Goal: Task Accomplishment & Management: Complete application form

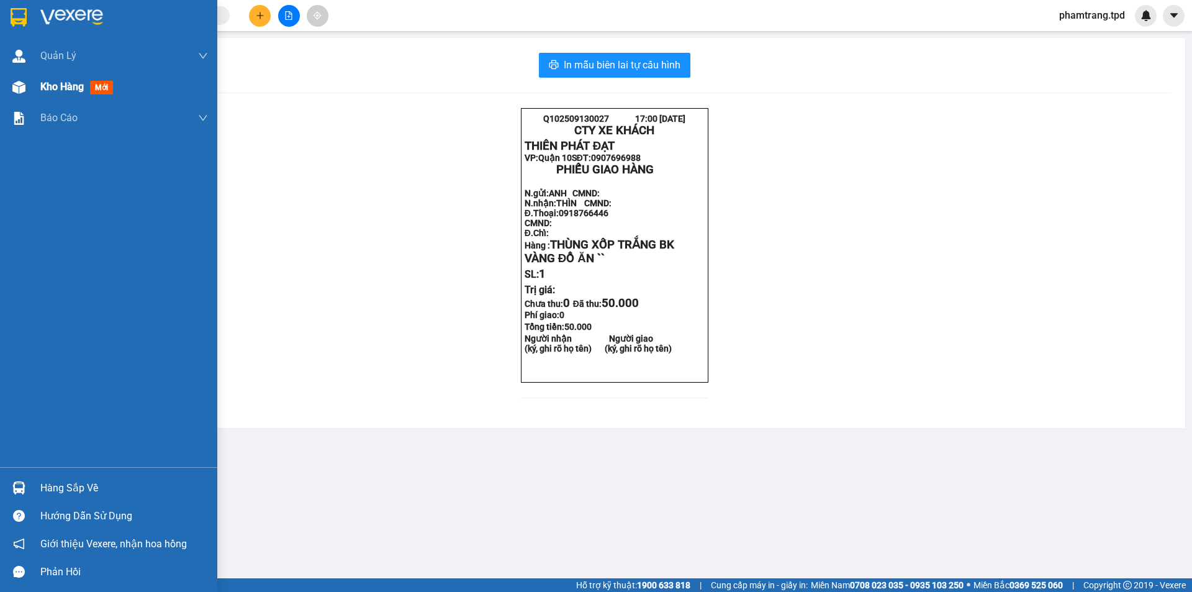
click at [61, 89] on span "Kho hàng" at bounding box center [61, 87] width 43 height 12
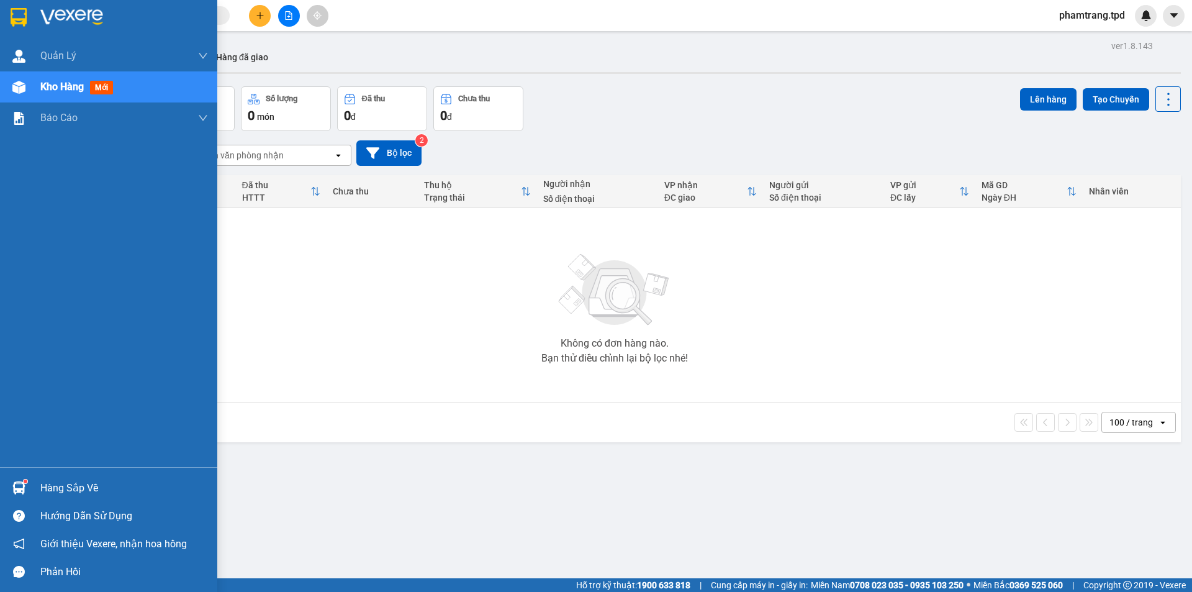
click at [100, 479] on div "Hàng sắp về" at bounding box center [124, 488] width 168 height 19
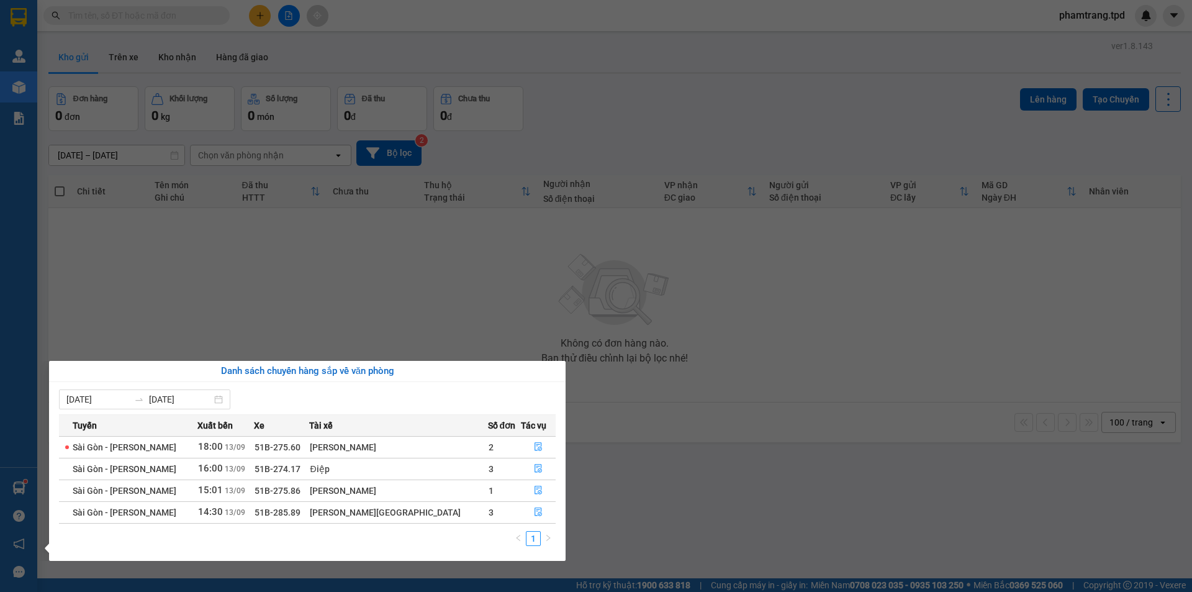
click at [712, 531] on section "Kết quả tìm kiếm ( 420 ) Bộ lọc Mã ĐH Trạng thái Món hàng Thu hộ Tổng cước Chưa…" at bounding box center [596, 296] width 1192 height 592
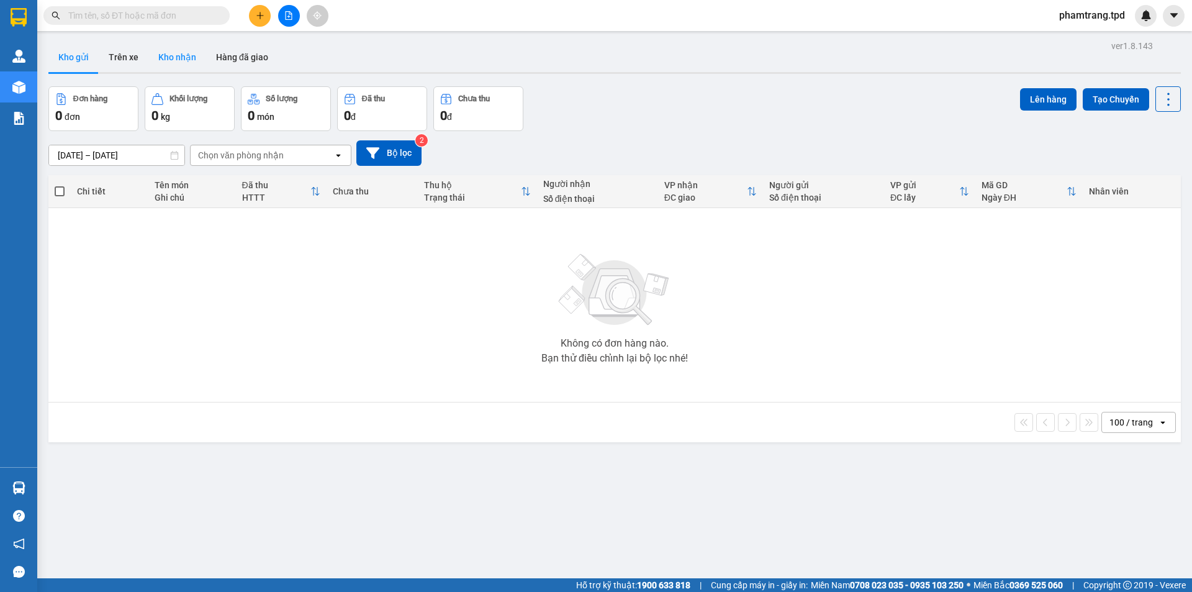
click at [193, 66] on button "Kho nhận" at bounding box center [177, 57] width 58 height 30
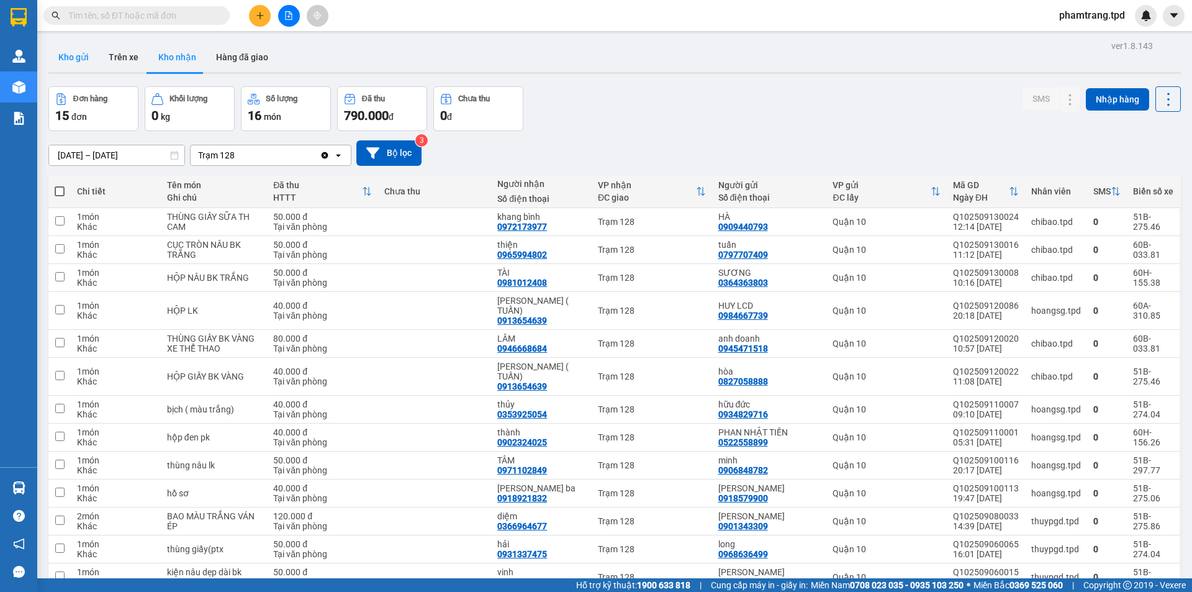
drag, startPoint x: 74, startPoint y: 50, endPoint x: 88, endPoint y: 60, distance: 16.9
click at [74, 50] on button "Kho gửi" at bounding box center [73, 57] width 50 height 30
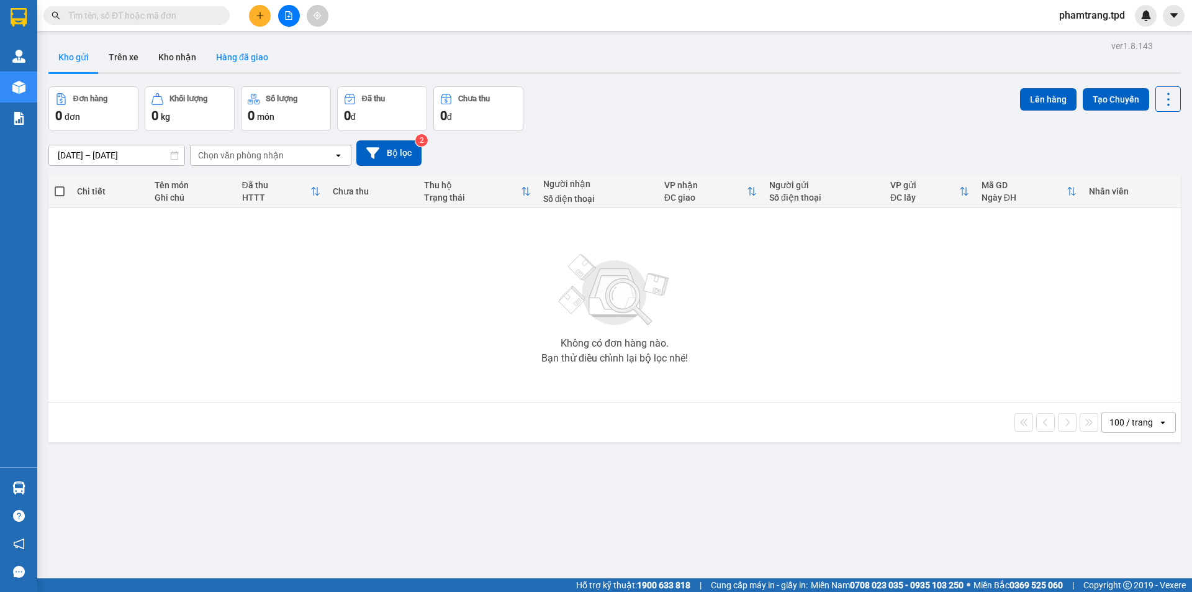
click at [206, 66] on button "Hàng đã giao" at bounding box center [242, 57] width 72 height 30
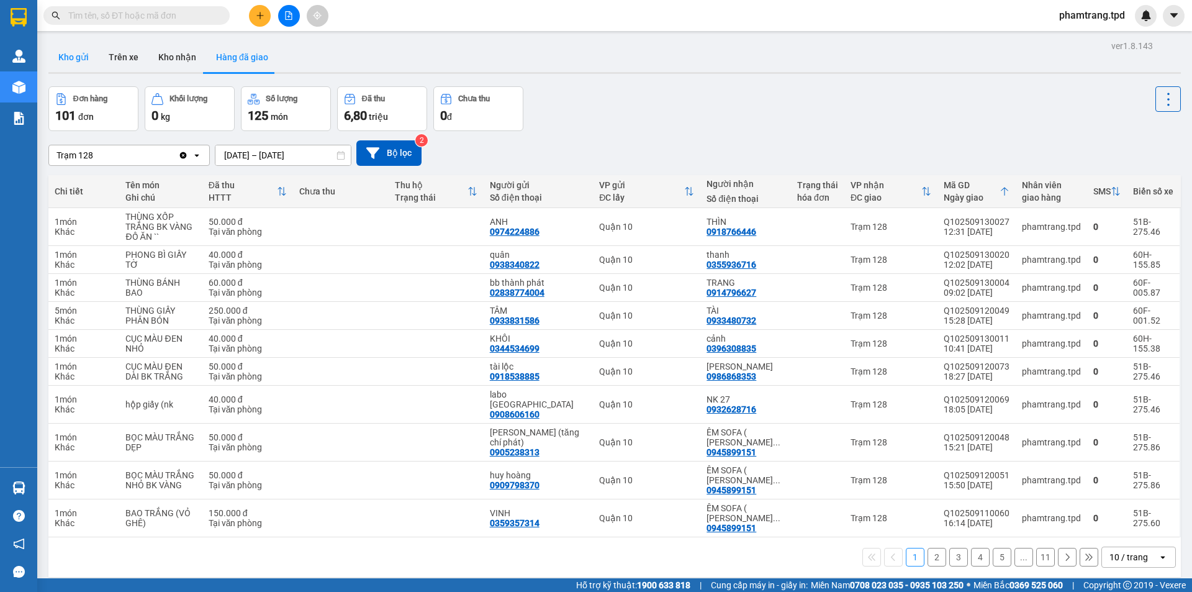
click at [84, 59] on button "Kho gửi" at bounding box center [73, 57] width 50 height 30
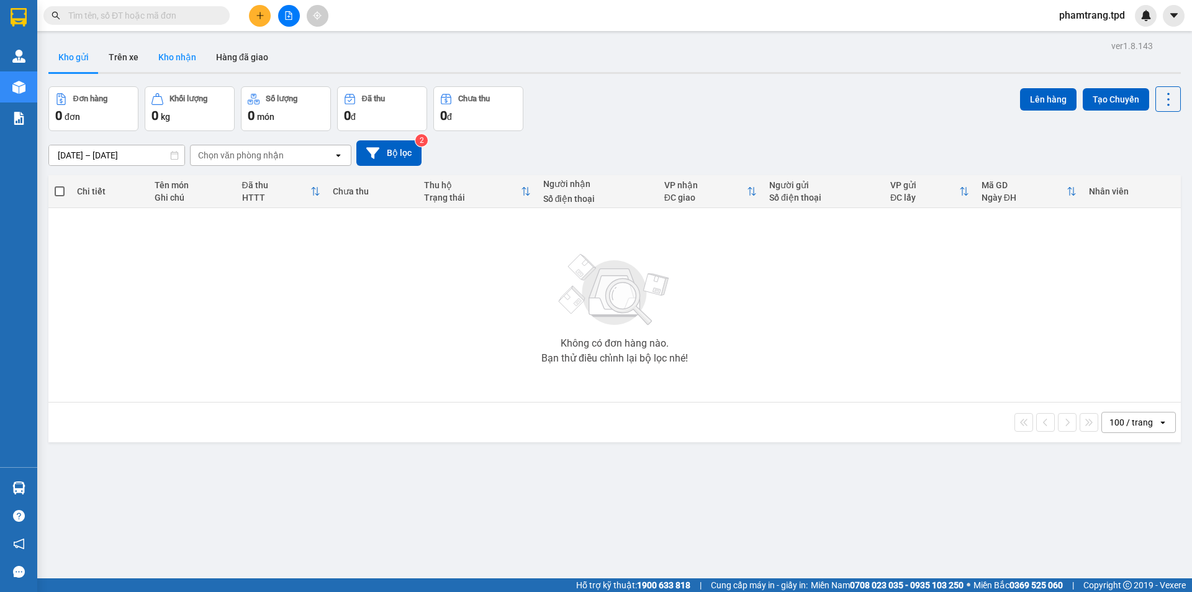
click at [179, 54] on button "Kho nhận" at bounding box center [177, 57] width 58 height 30
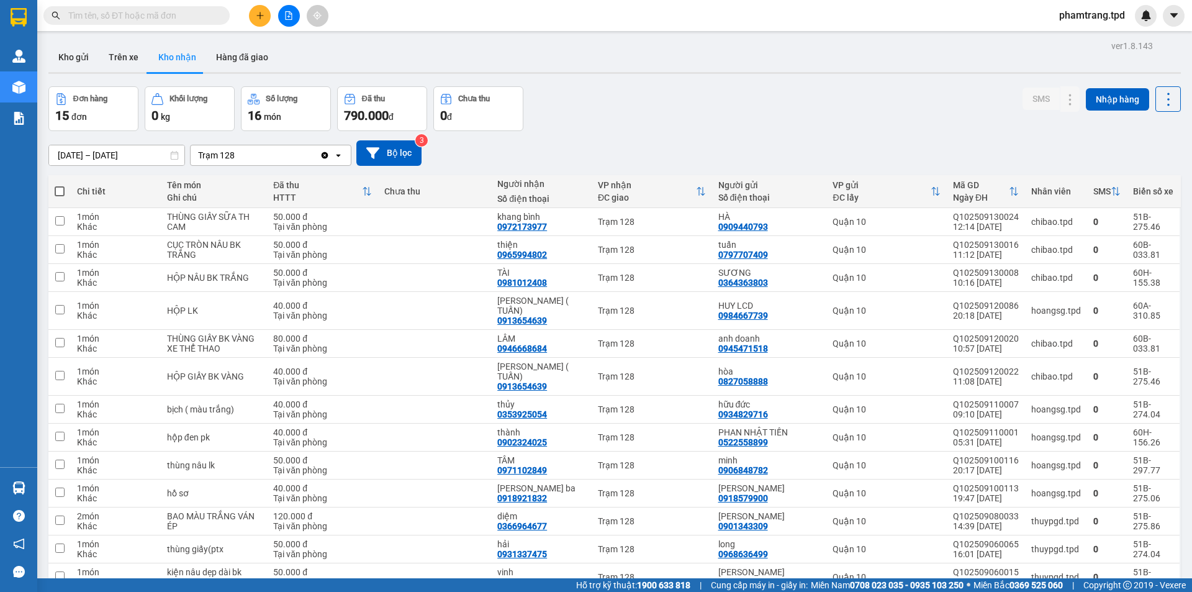
click at [168, 17] on input "text" at bounding box center [141, 16] width 147 height 14
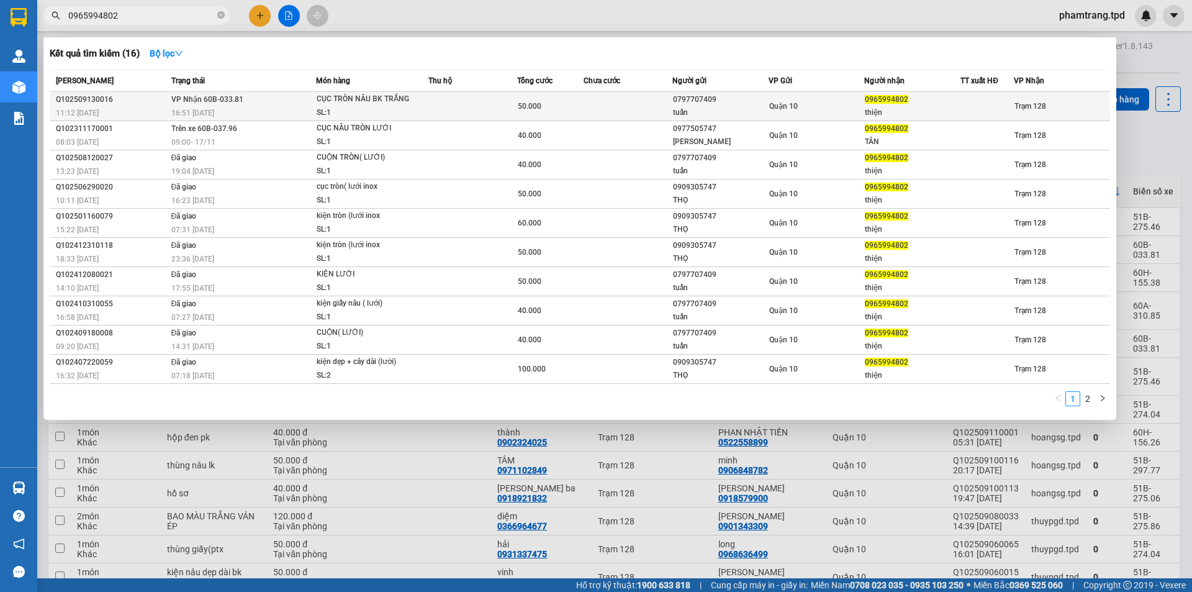
type input "0965994802"
click at [522, 104] on span "50.000" at bounding box center [530, 106] width 24 height 9
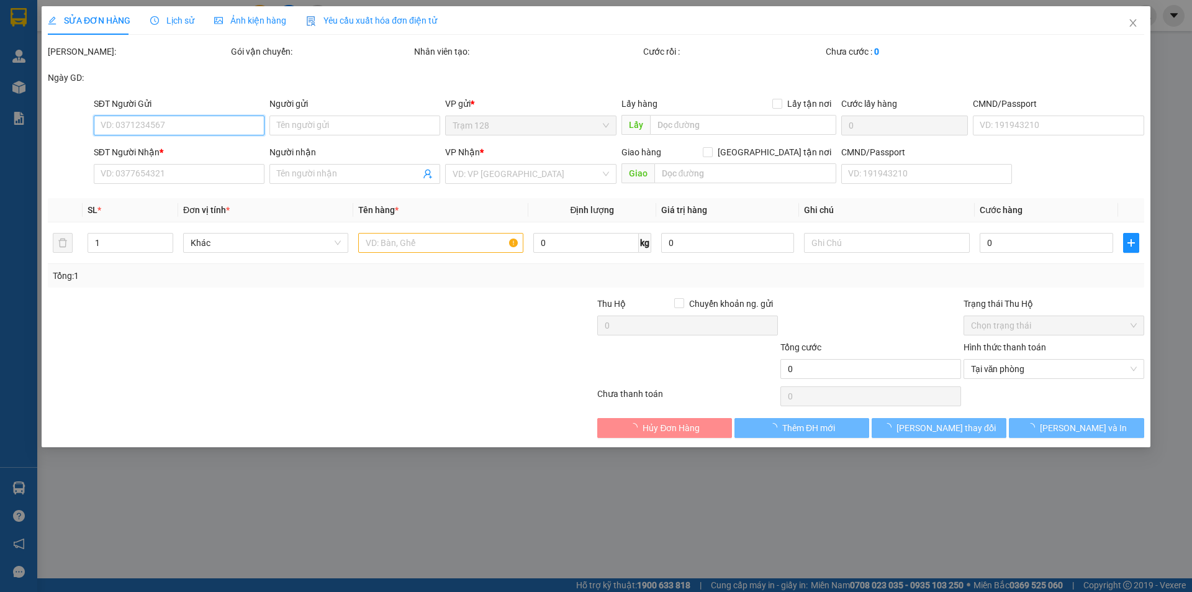
type input "0797707409"
type input "tuấn"
type input "079085029926"
type input "0965994802"
type input "thiện"
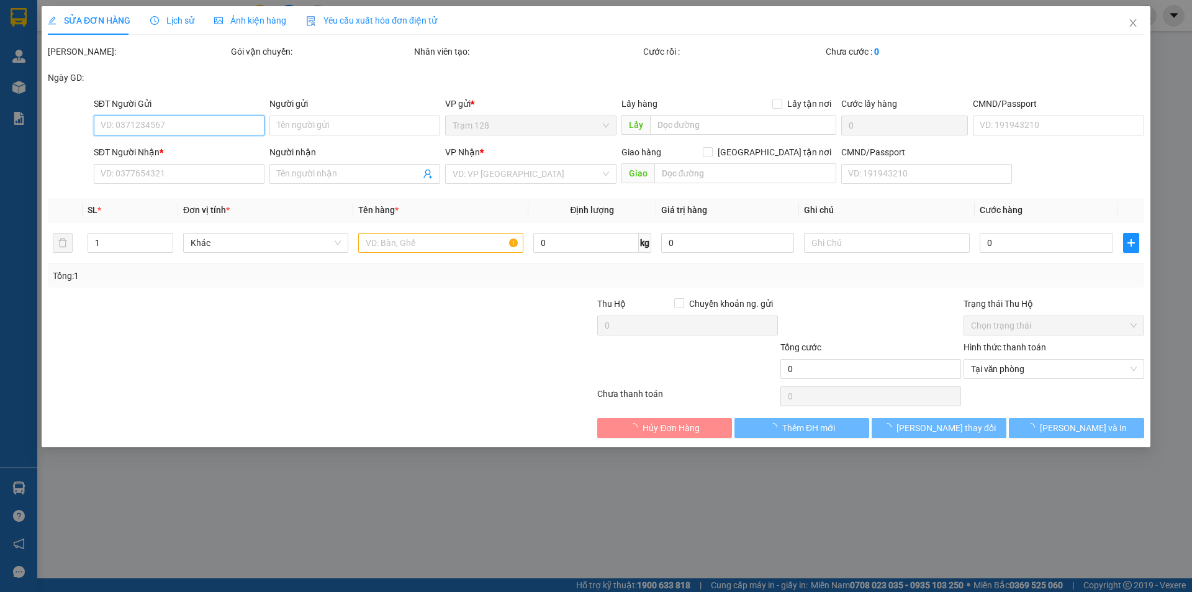
type input "50.000"
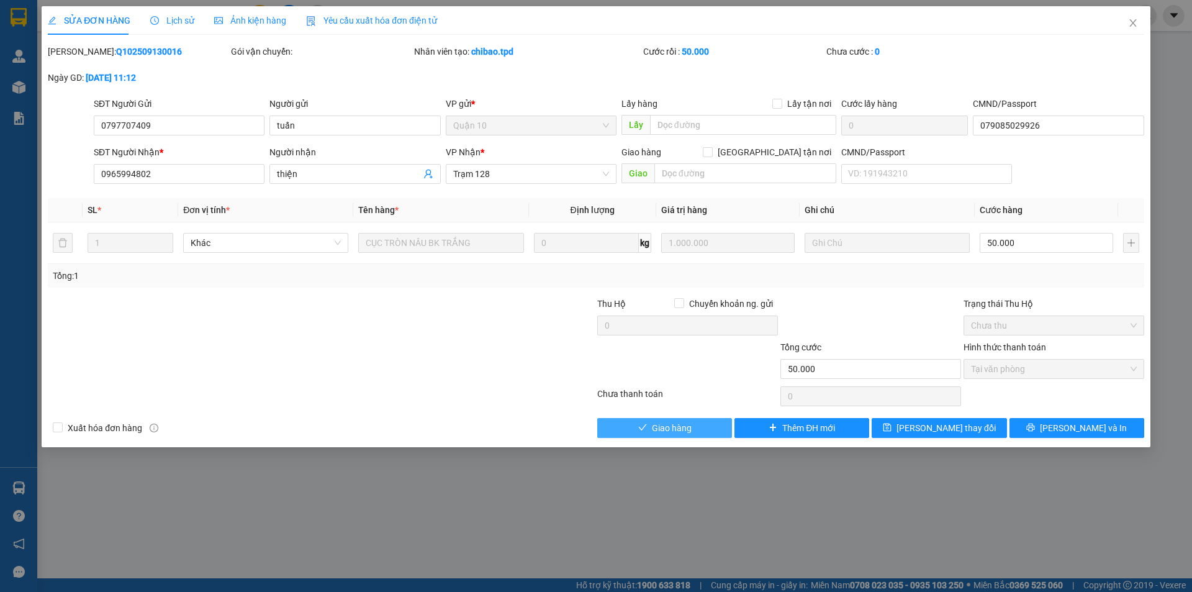
click at [685, 426] on span "Giao hàng" at bounding box center [672, 428] width 40 height 14
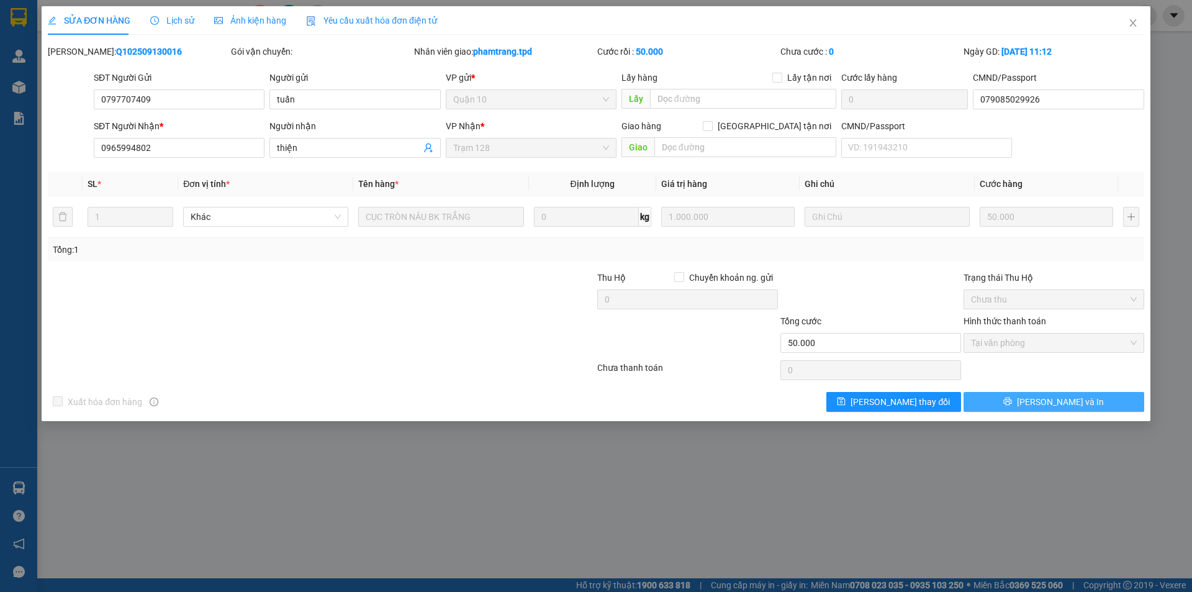
click at [1011, 407] on button "[PERSON_NAME] và In" at bounding box center [1053, 402] width 181 height 20
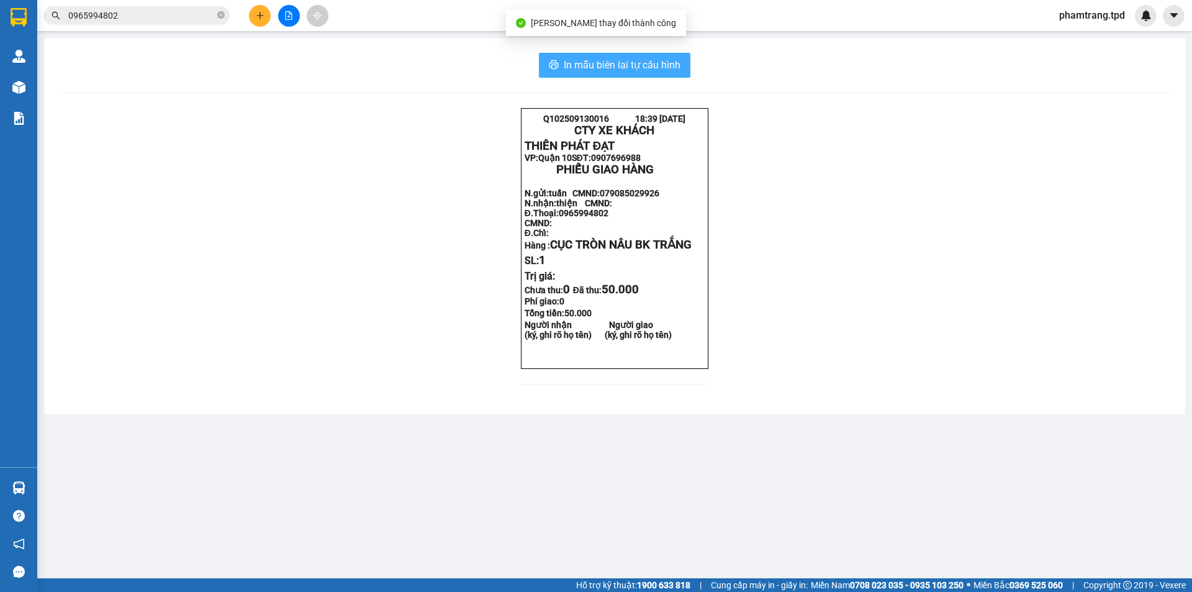
click at [673, 70] on span "In mẫu biên lai tự cấu hình" at bounding box center [622, 65] width 117 height 16
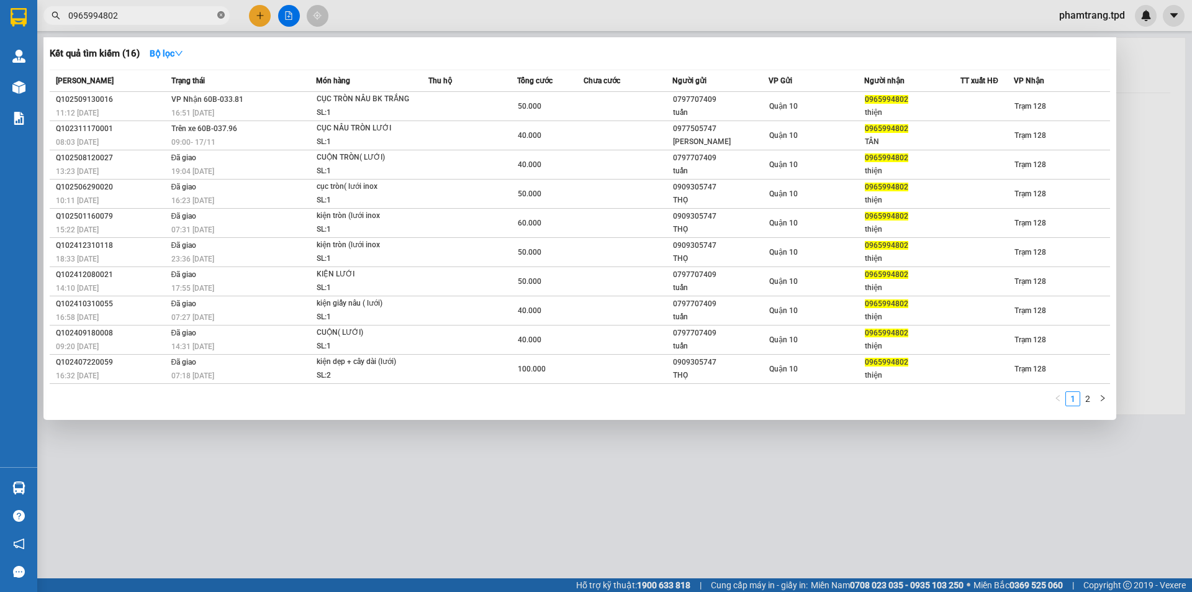
click at [221, 16] on icon "close-circle" at bounding box center [220, 14] width 7 height 7
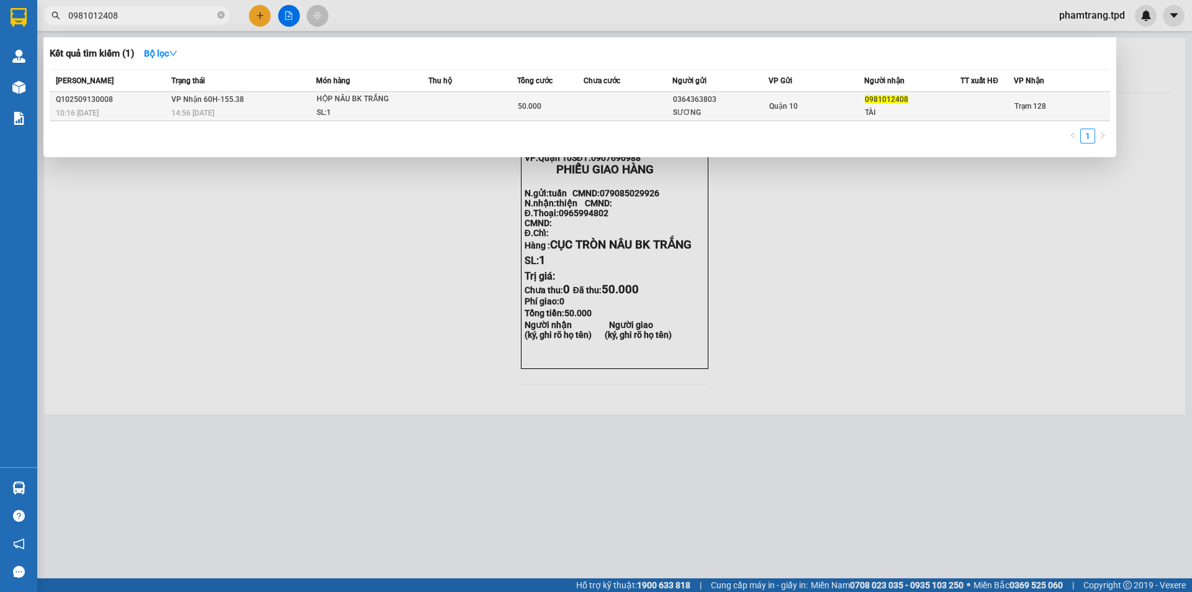
type input "0981012408"
click at [623, 104] on td at bounding box center [628, 106] width 89 height 29
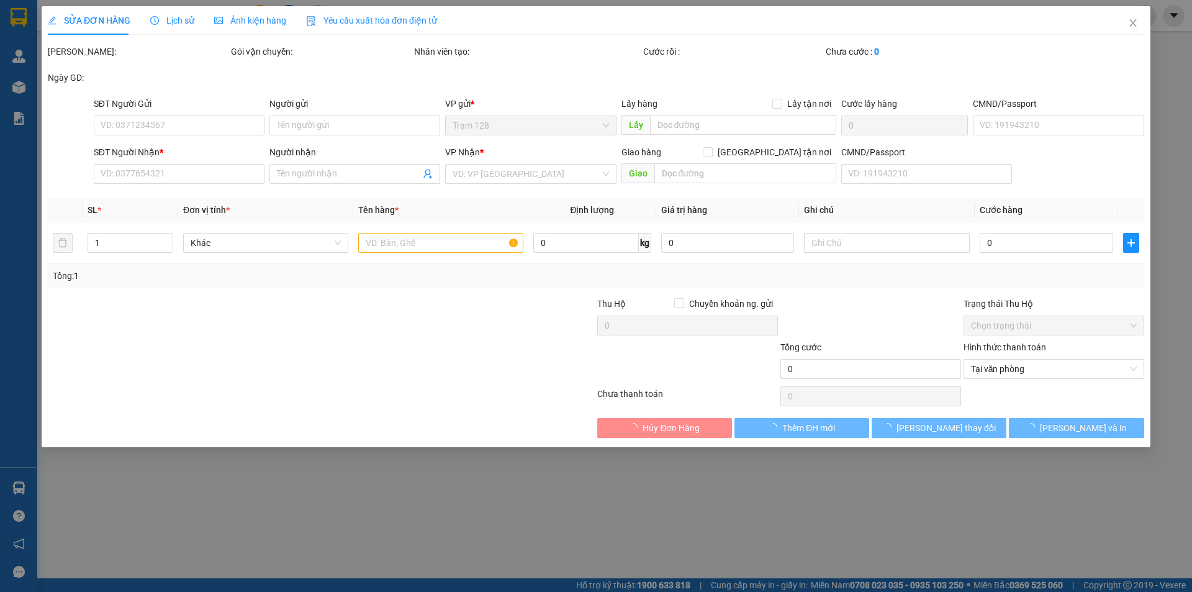
type input "0364363803"
type input "SƯƠNG"
type input "0981012408"
type input "TÀI"
type input "50.000"
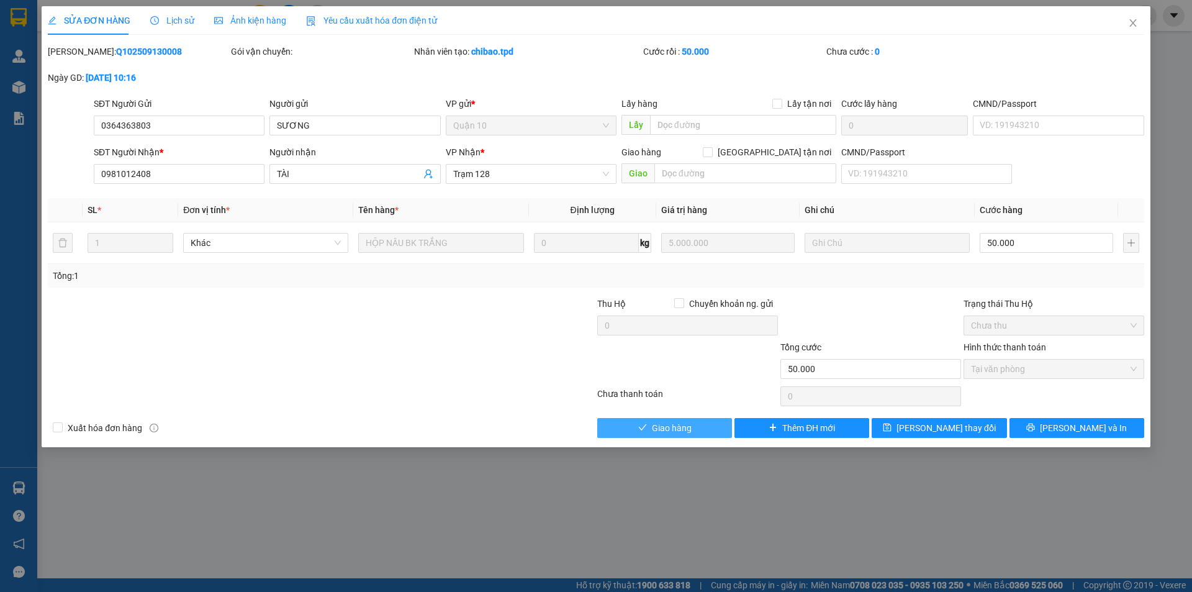
click at [654, 429] on span "Giao hàng" at bounding box center [672, 428] width 40 height 14
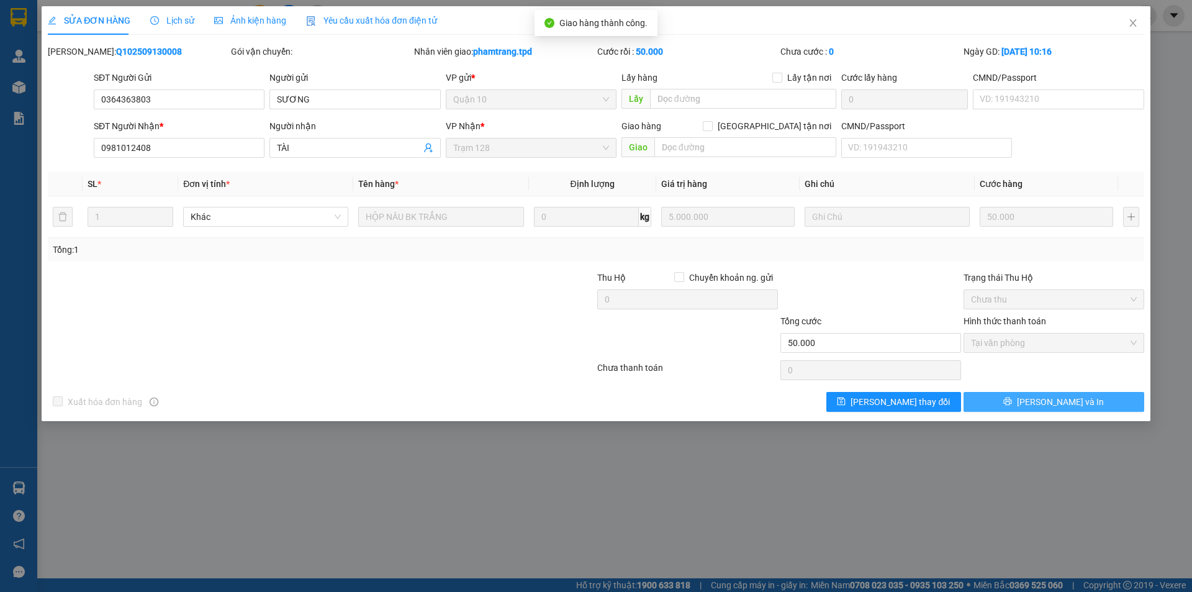
click at [1078, 395] on span "[PERSON_NAME] và In" at bounding box center [1060, 402] width 87 height 14
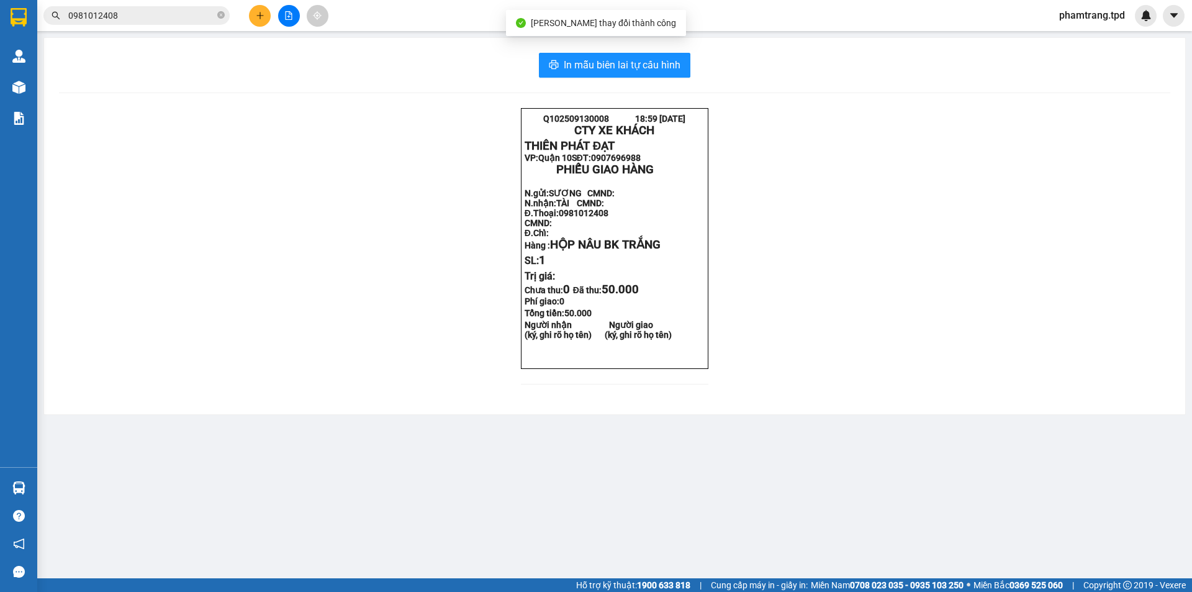
click at [691, 66] on div "In mẫu biên lai tự cấu hình" at bounding box center [614, 65] width 1111 height 25
click at [659, 66] on span "In mẫu biên lai tự cấu hình" at bounding box center [622, 65] width 117 height 16
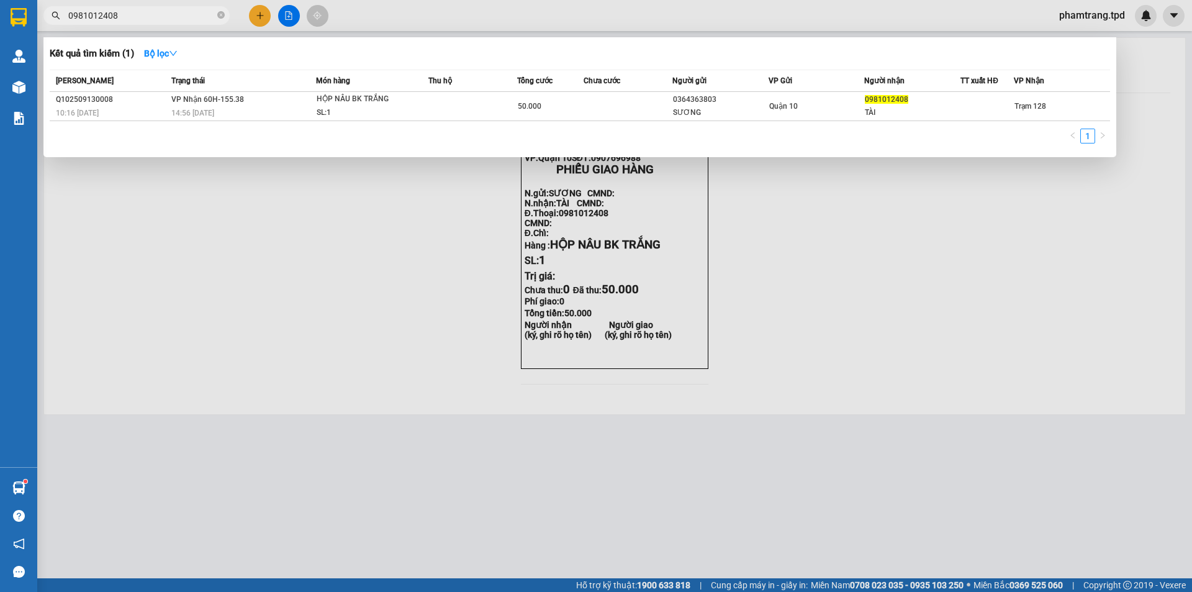
drag, startPoint x: 163, startPoint y: 24, endPoint x: 42, endPoint y: 27, distance: 121.1
click at [42, 27] on div "Kết quả tìm kiếm ( 1 ) Bộ lọc Mã ĐH Trạng thái Món hàng Thu hộ Tổng cước Chưa c…" at bounding box center [121, 16] width 242 height 22
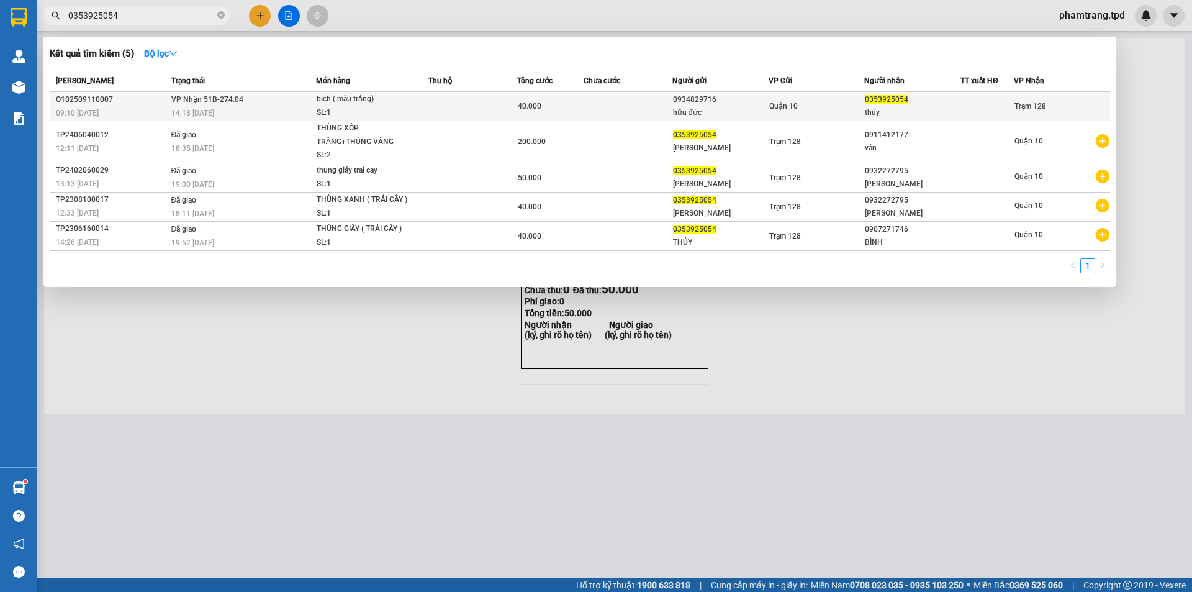
type input "0353925054"
click at [474, 110] on td at bounding box center [472, 106] width 89 height 29
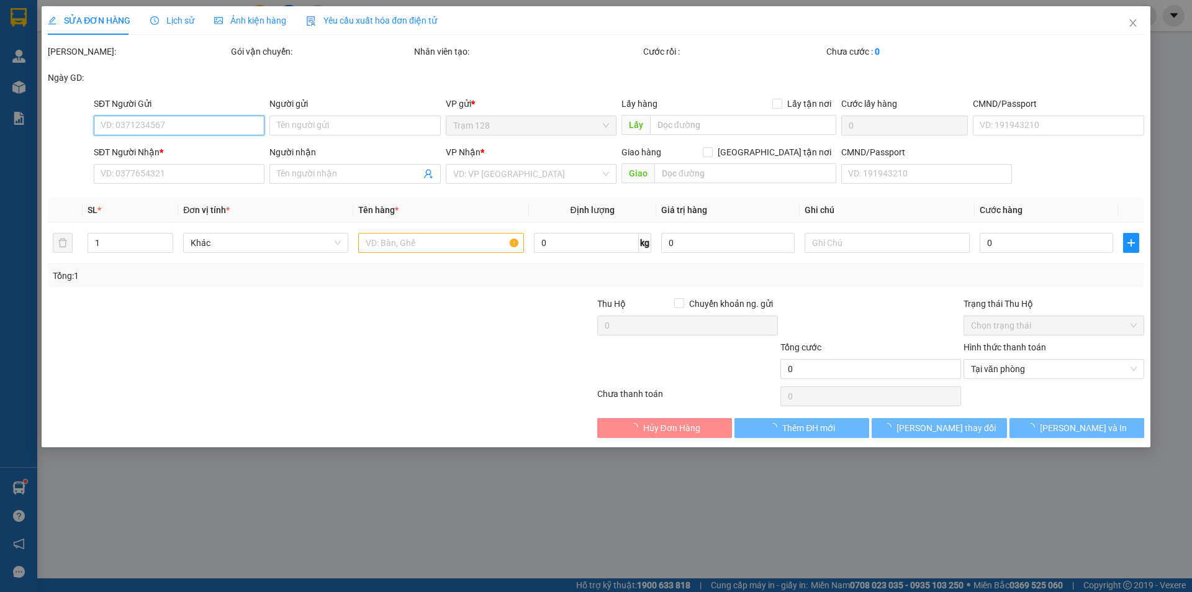
type input "0934829716"
type input "hữu đức"
type input "0353925054"
type input "thủy"
type input "40.000"
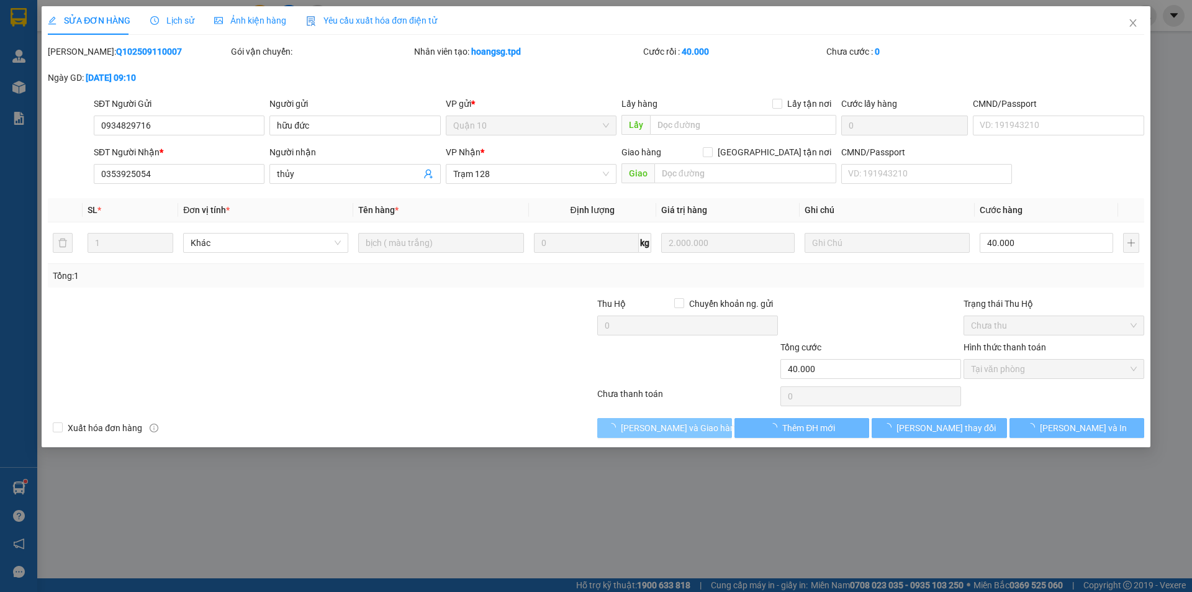
click at [686, 420] on button "[PERSON_NAME] và Giao hàng" at bounding box center [664, 428] width 135 height 20
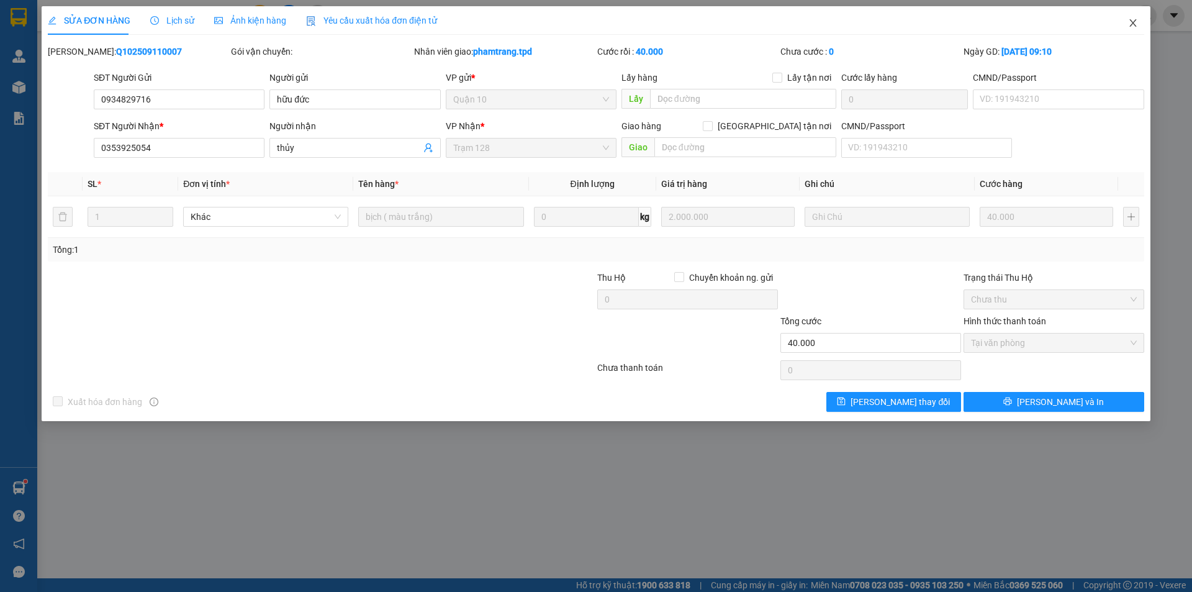
click at [1132, 16] on span "Close" at bounding box center [1133, 23] width 35 height 35
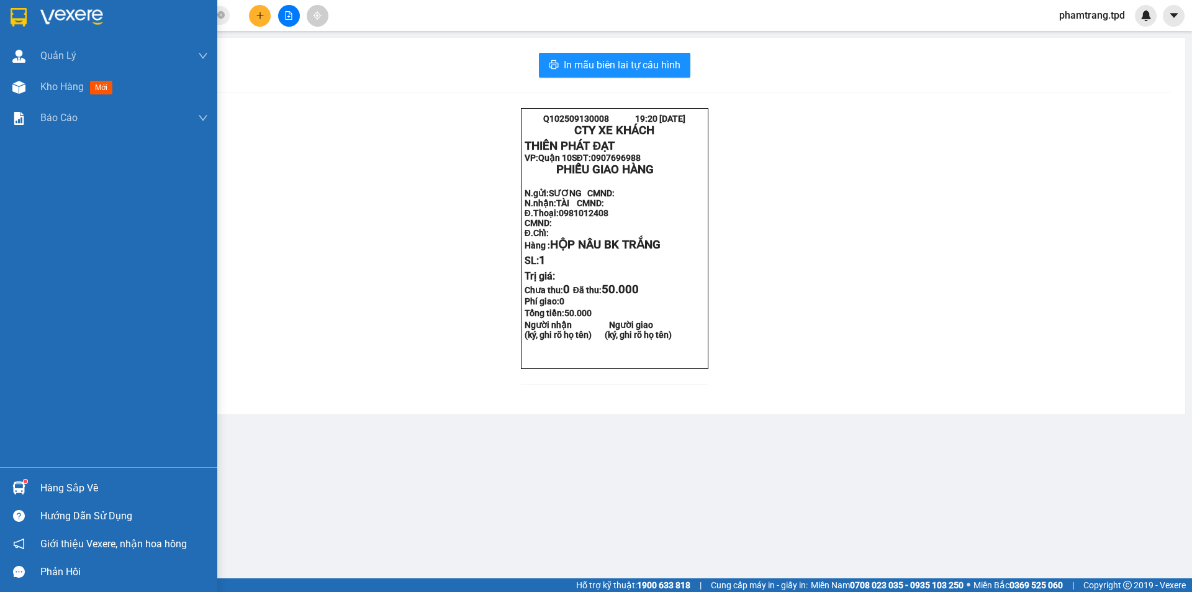
click at [79, 485] on div "Hàng sắp về" at bounding box center [124, 488] width 168 height 19
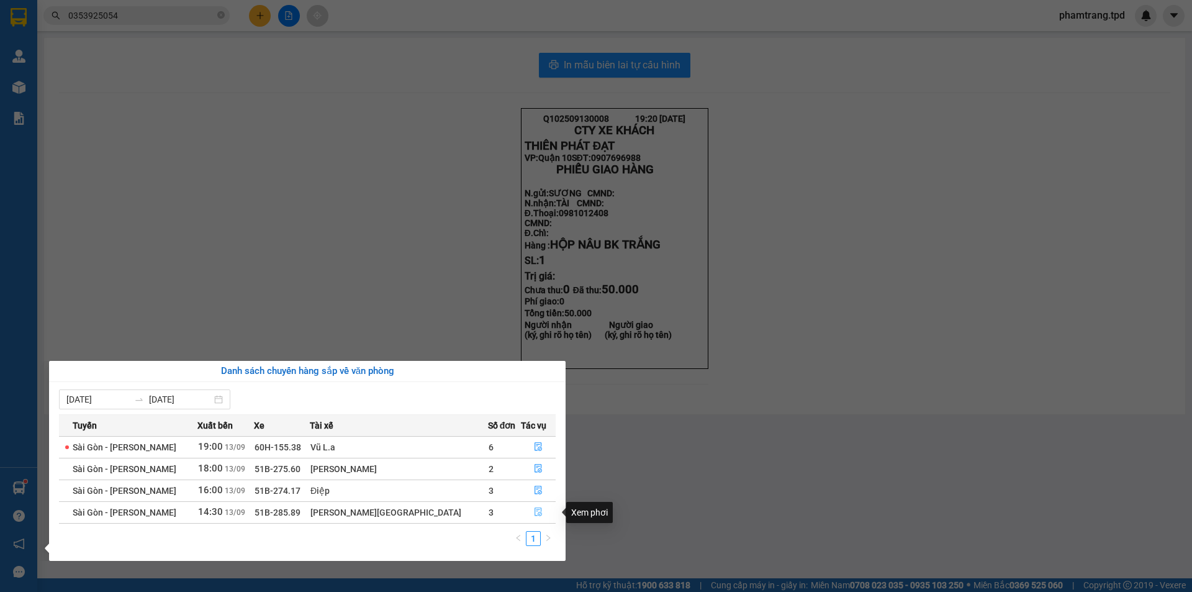
click at [534, 510] on icon "file-done" at bounding box center [538, 511] width 9 height 9
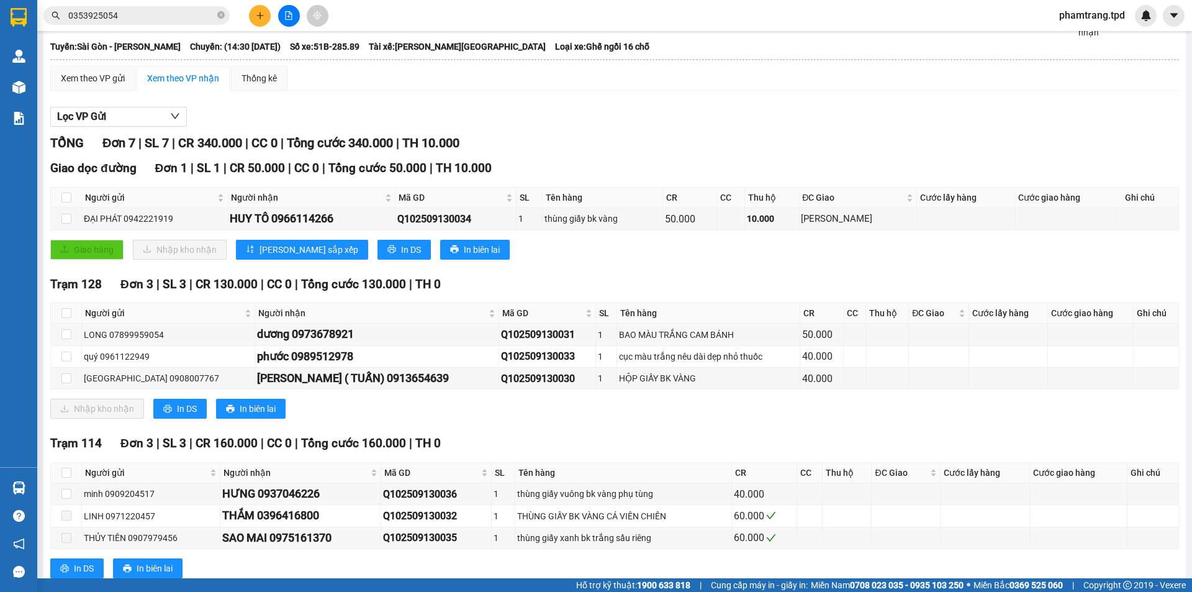
scroll to position [97, 0]
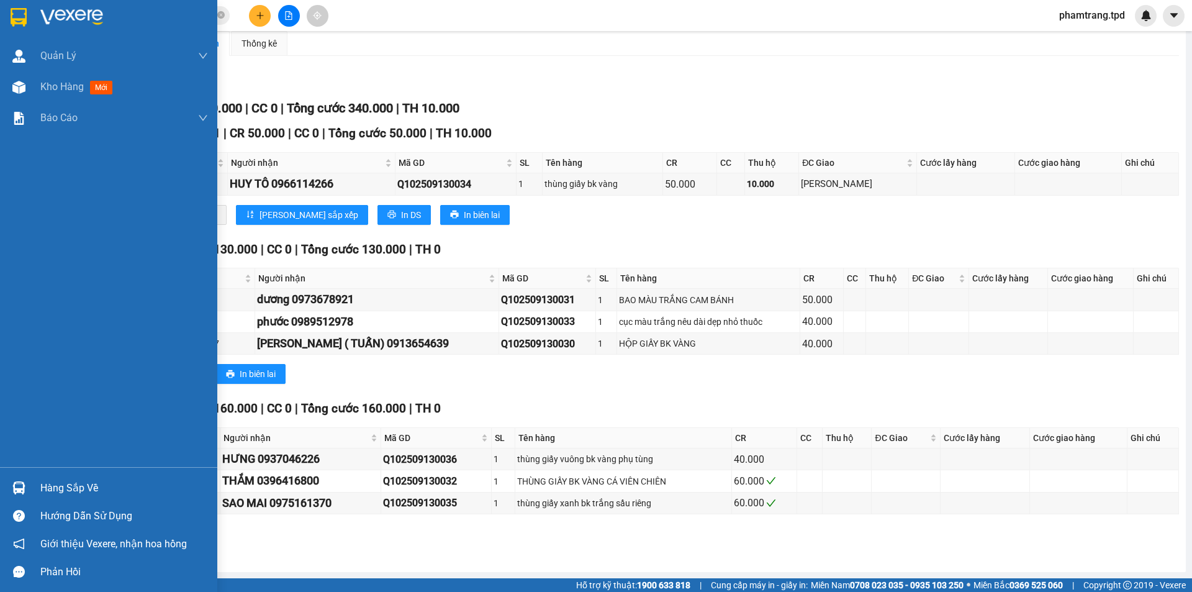
click at [77, 485] on div "Hàng sắp về" at bounding box center [124, 488] width 168 height 19
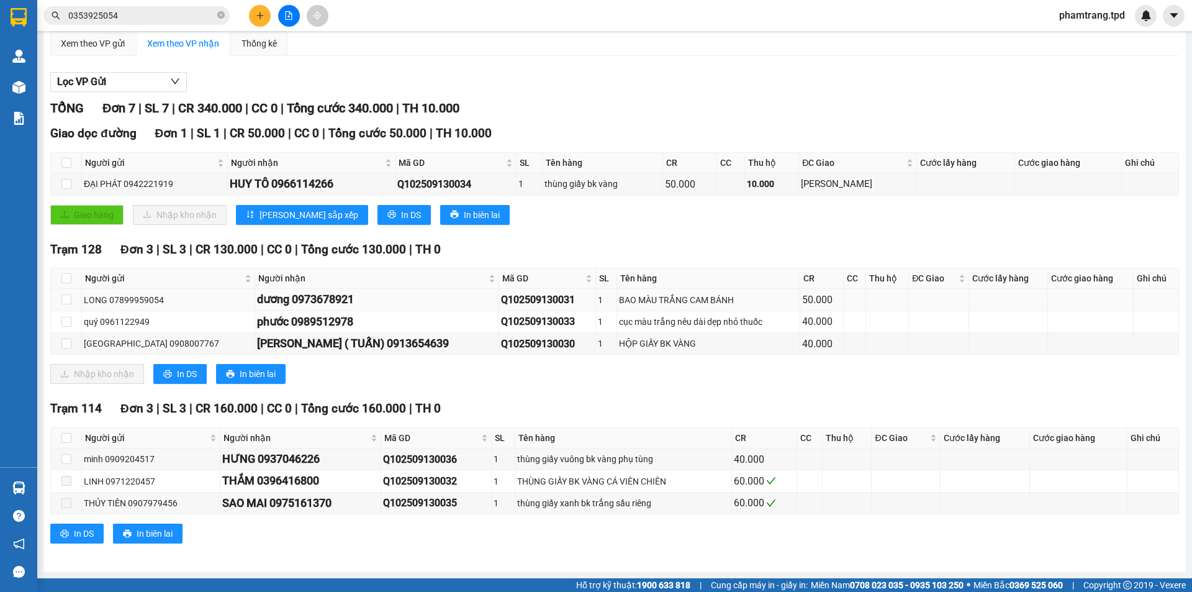
drag, startPoint x: 739, startPoint y: 436, endPoint x: 264, endPoint y: 304, distance: 493.6
click at [739, 436] on section "Kết quả tìm kiếm ( 5 ) Bộ lọc Mã ĐH Trạng thái Món hàng Thu hộ Tổng cước Chưa c…" at bounding box center [596, 296] width 1192 height 592
click at [63, 274] on input "checkbox" at bounding box center [66, 278] width 10 height 10
checkbox input "true"
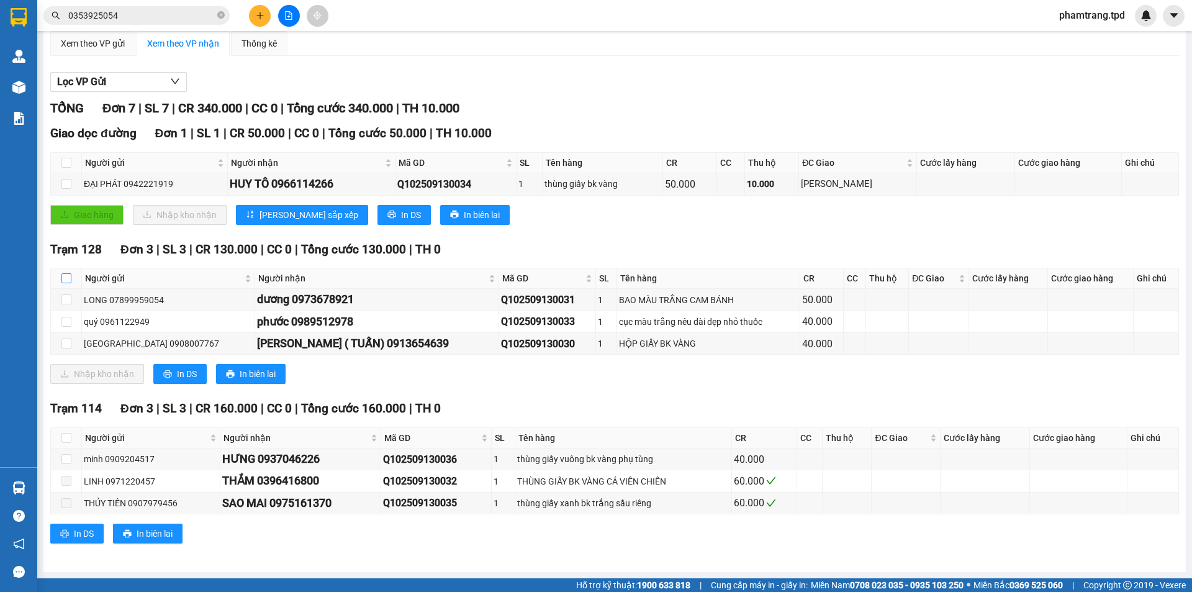
checkbox input "true"
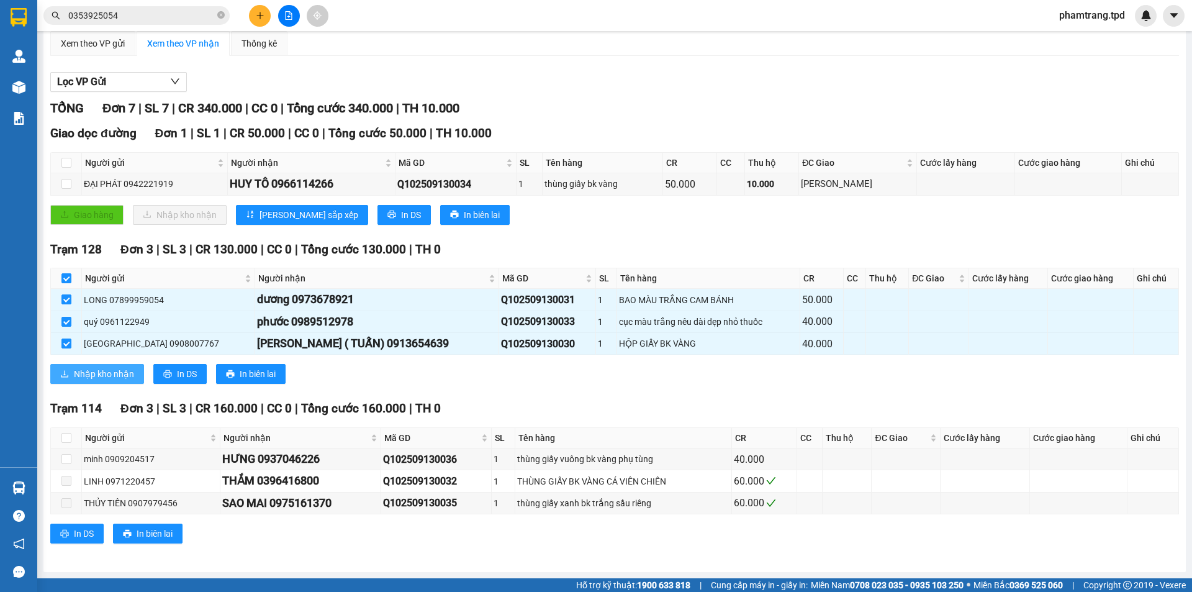
click at [93, 366] on button "Nhập kho nhận" at bounding box center [97, 374] width 94 height 20
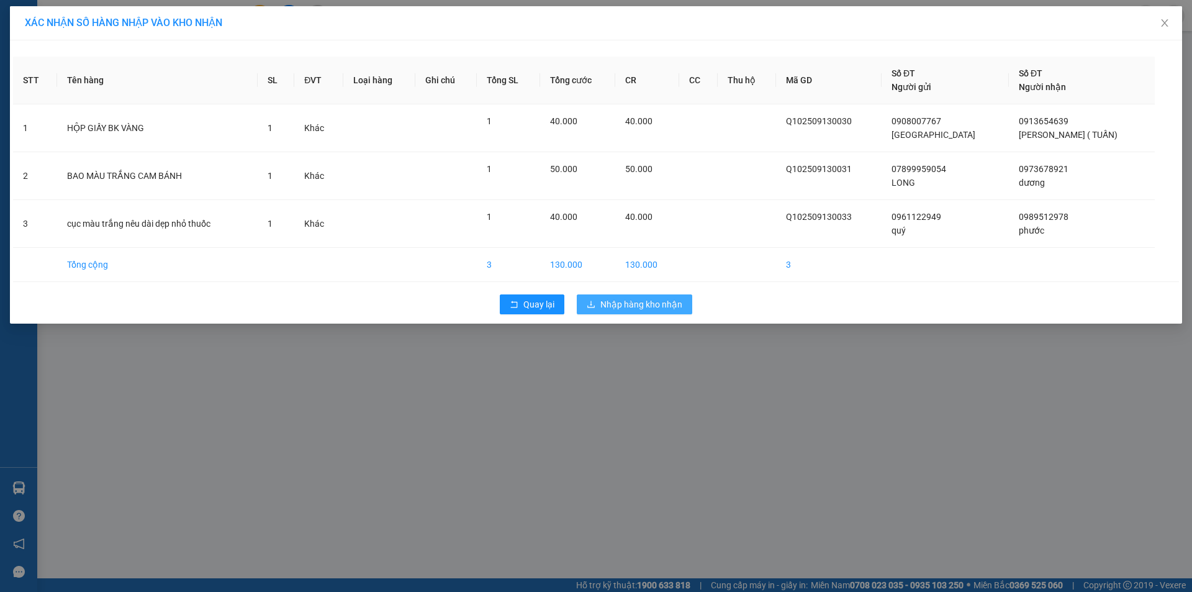
click at [641, 298] on span "Nhập hàng kho nhận" at bounding box center [641, 304] width 82 height 14
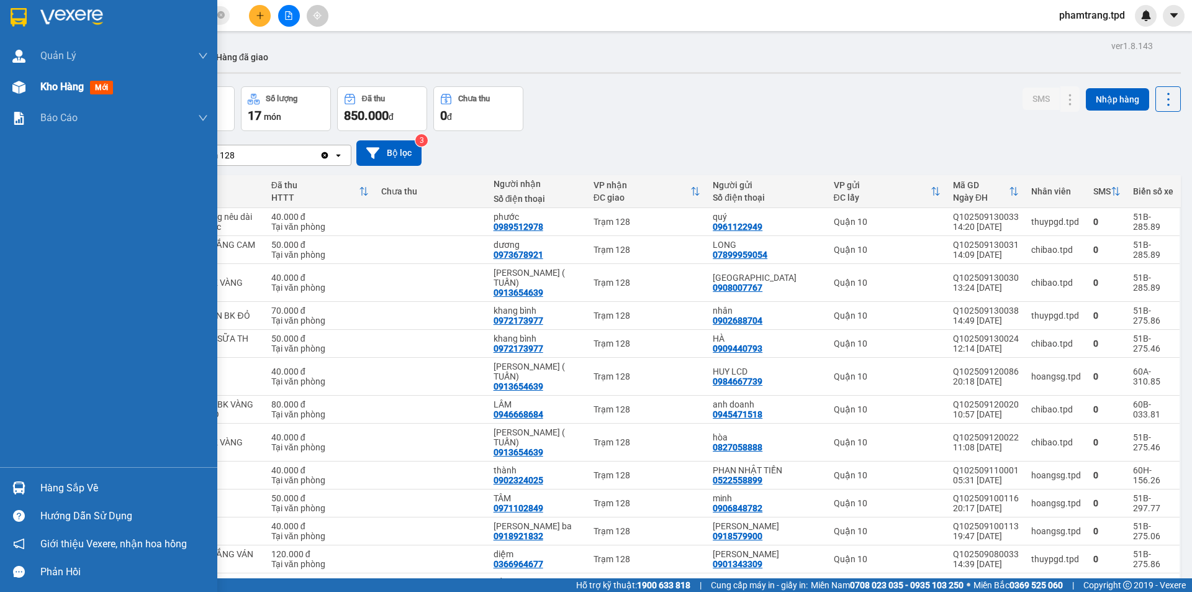
click at [54, 83] on span "Kho hàng" at bounding box center [61, 87] width 43 height 12
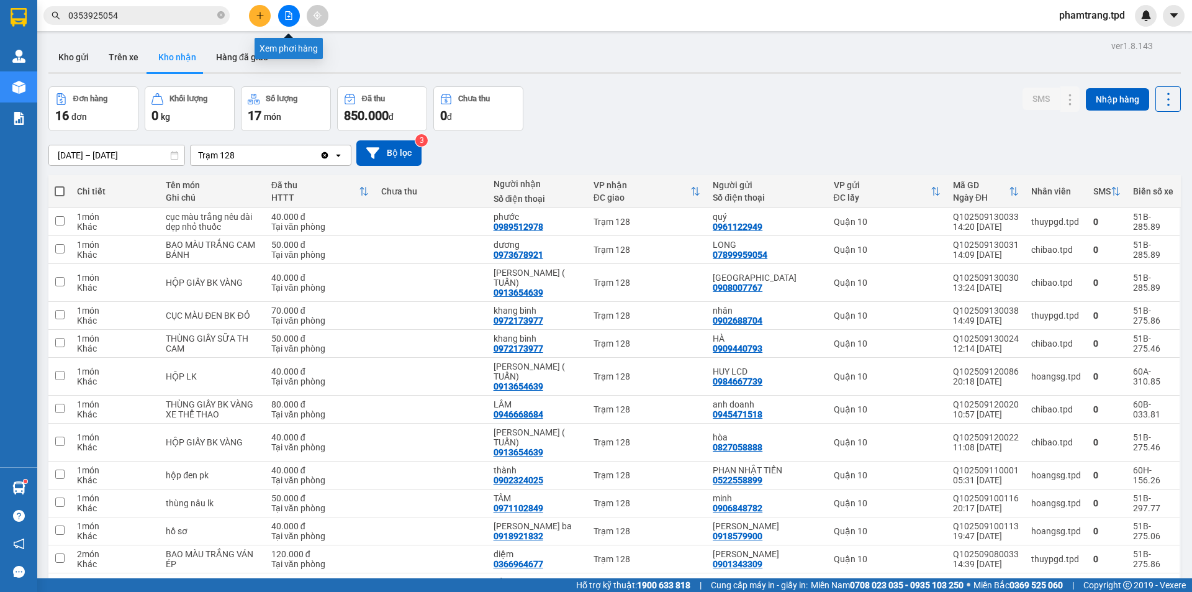
click at [267, 20] on button at bounding box center [260, 16] width 22 height 22
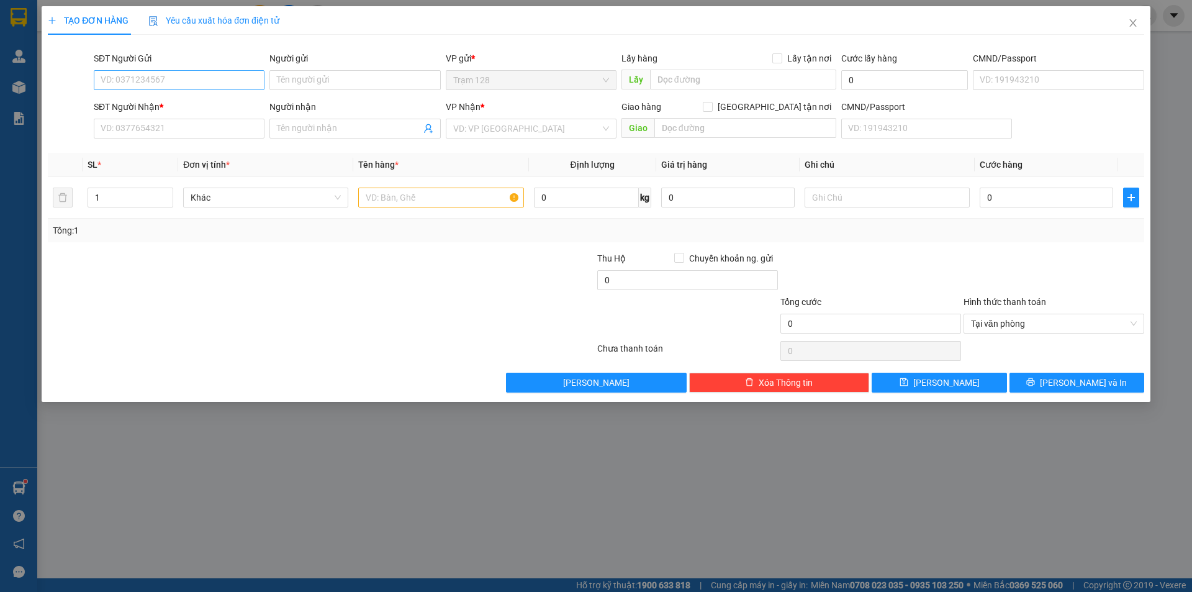
click at [162, 70] on div "SĐT Người Gửi VD: 0371234567" at bounding box center [179, 73] width 171 height 43
click at [175, 75] on input "SĐT Người Gửi" at bounding box center [179, 80] width 171 height 20
click at [243, 104] on div "02516516789 - nk lê anh" at bounding box center [179, 105] width 156 height 14
type input "02516516789"
type input "nk lê anh"
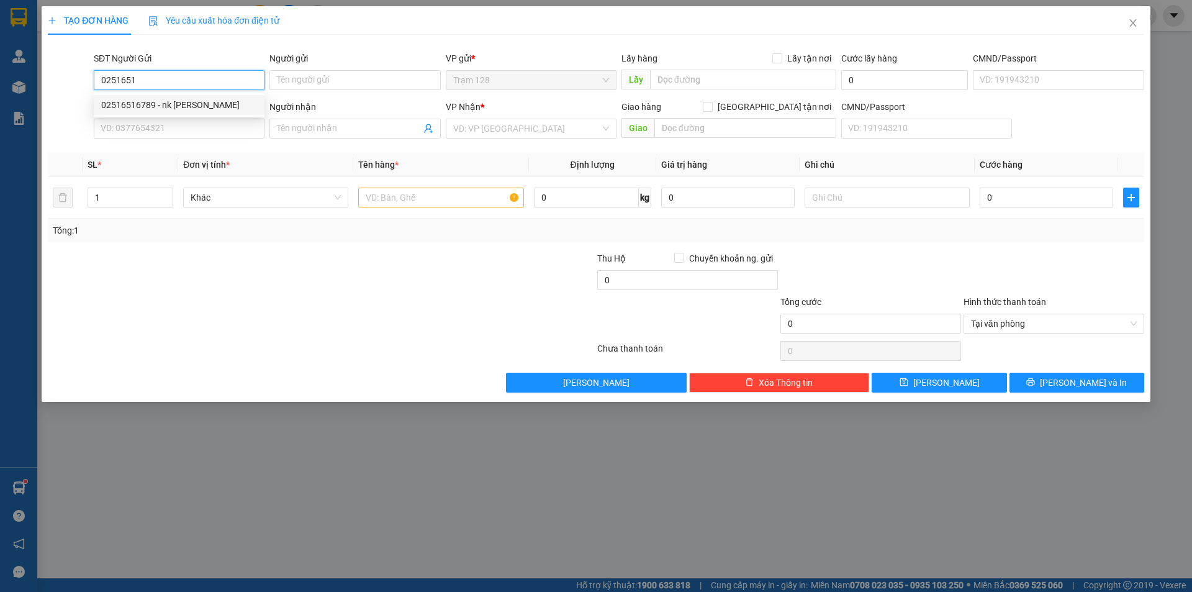
type input "0378681989"
type input "pk dental lab"
type input "051186000043"
type input "02516516789"
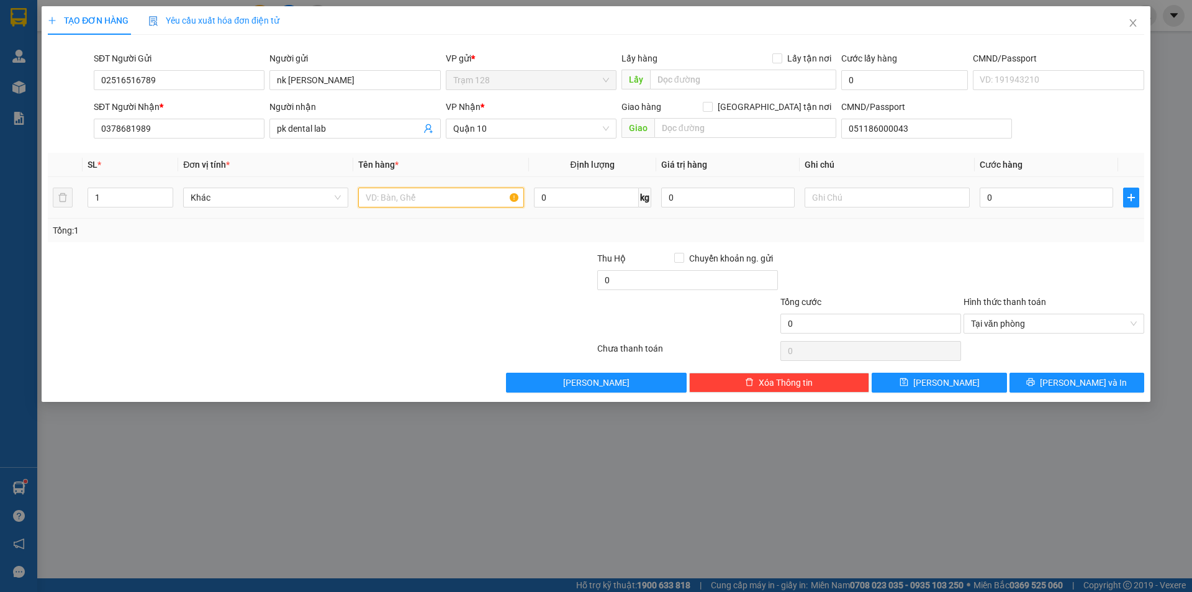
click at [438, 197] on input "text" at bounding box center [440, 197] width 165 height 20
type input "cục capton (nk)"
type input "4"
type input "40"
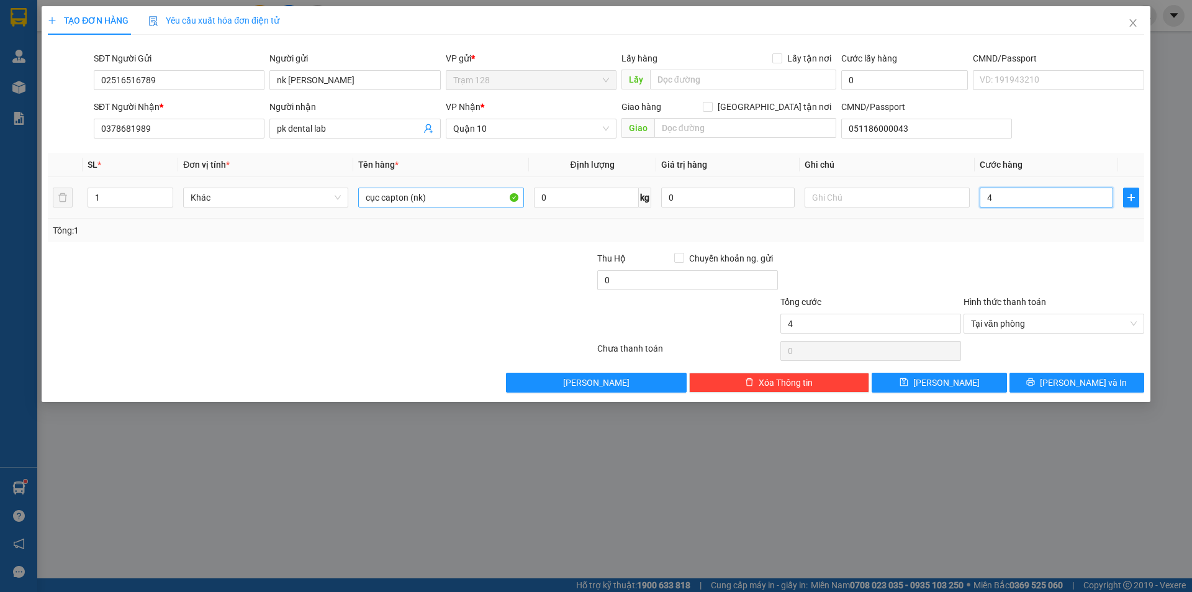
type input "40"
type input "40.000"
click at [1001, 232] on div "Tổng: 1" at bounding box center [596, 230] width 1086 height 14
click at [1053, 375] on button "[PERSON_NAME] và In" at bounding box center [1076, 382] width 135 height 20
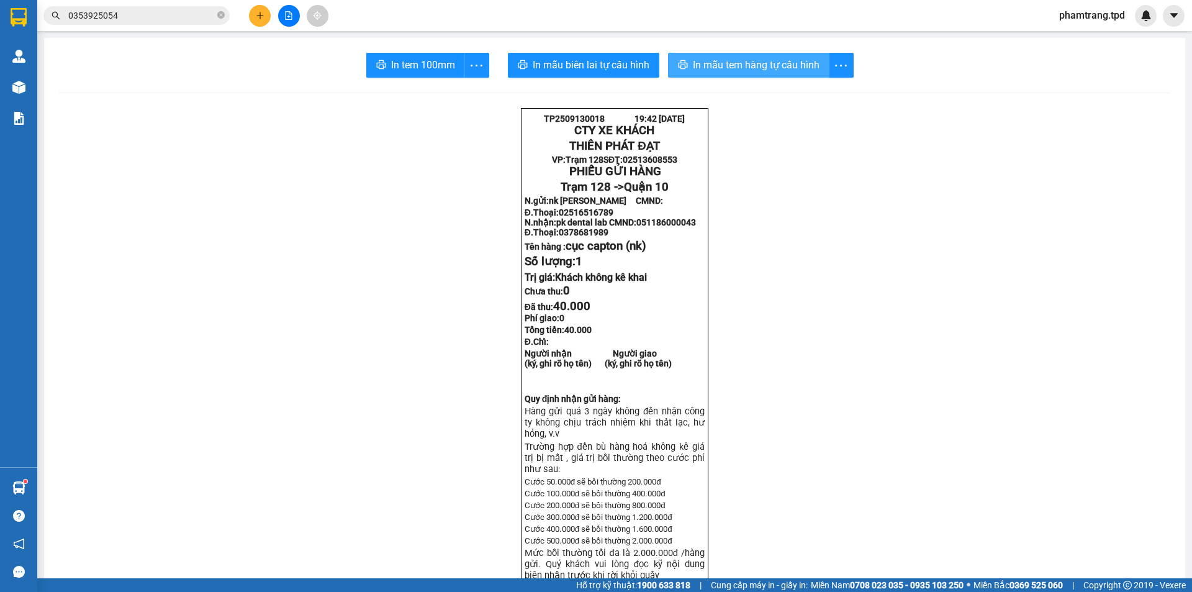
click at [734, 63] on span "In mẫu tem hàng tự cấu hình" at bounding box center [756, 65] width 127 height 16
click at [422, 69] on span "In tem 100mm" at bounding box center [423, 65] width 64 height 16
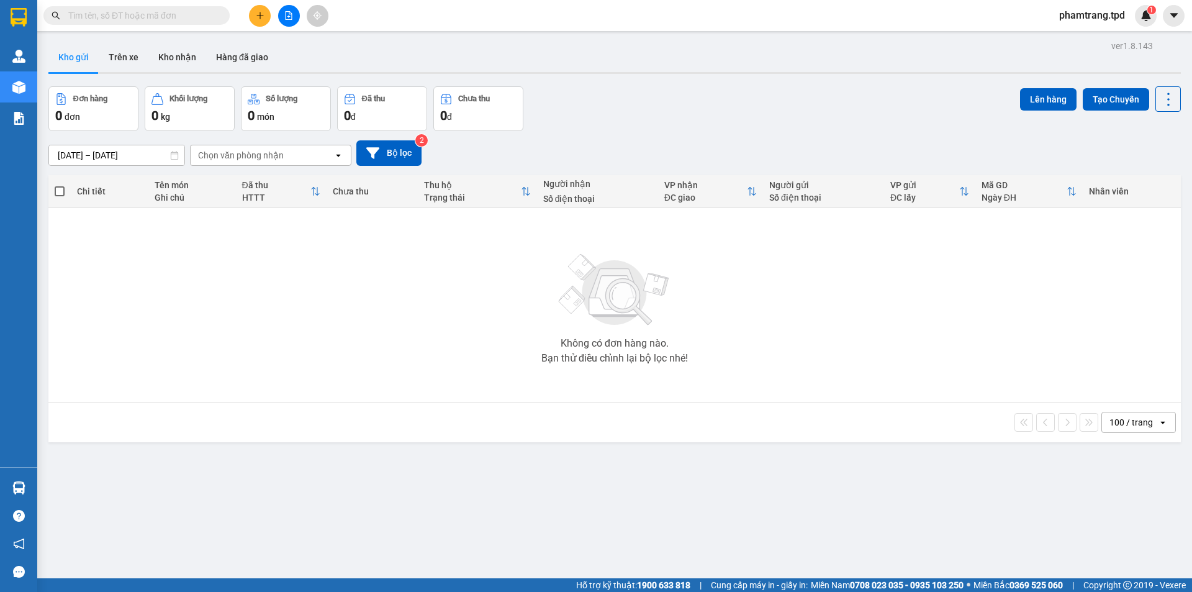
click at [130, 9] on input "text" at bounding box center [141, 16] width 147 height 14
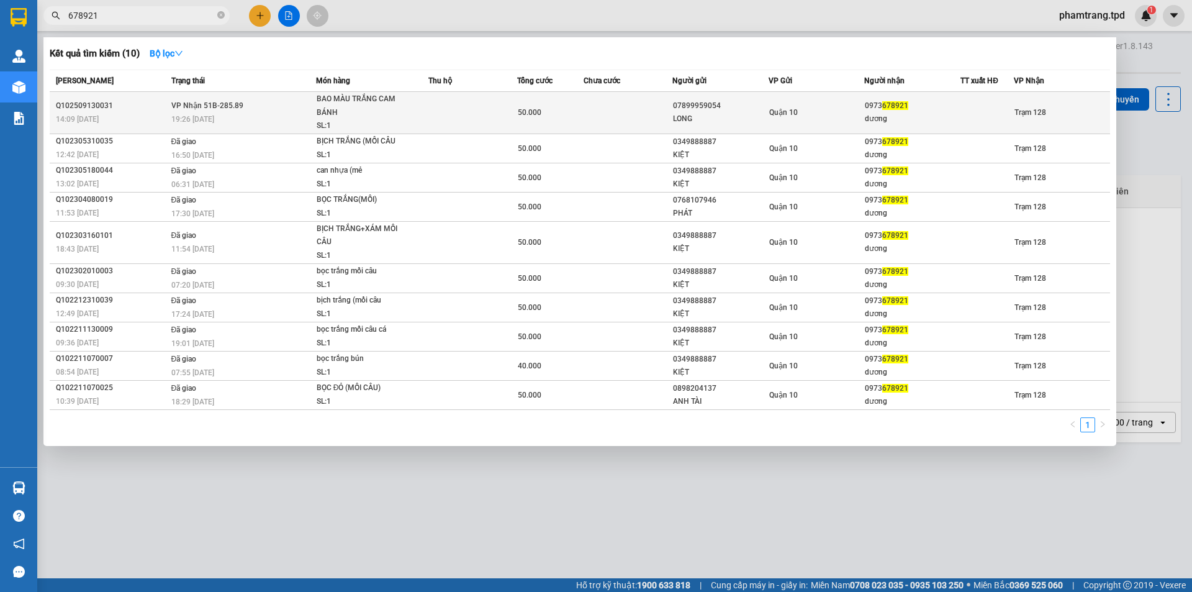
type input "678921"
click at [582, 104] on td "50.000" at bounding box center [550, 113] width 66 height 42
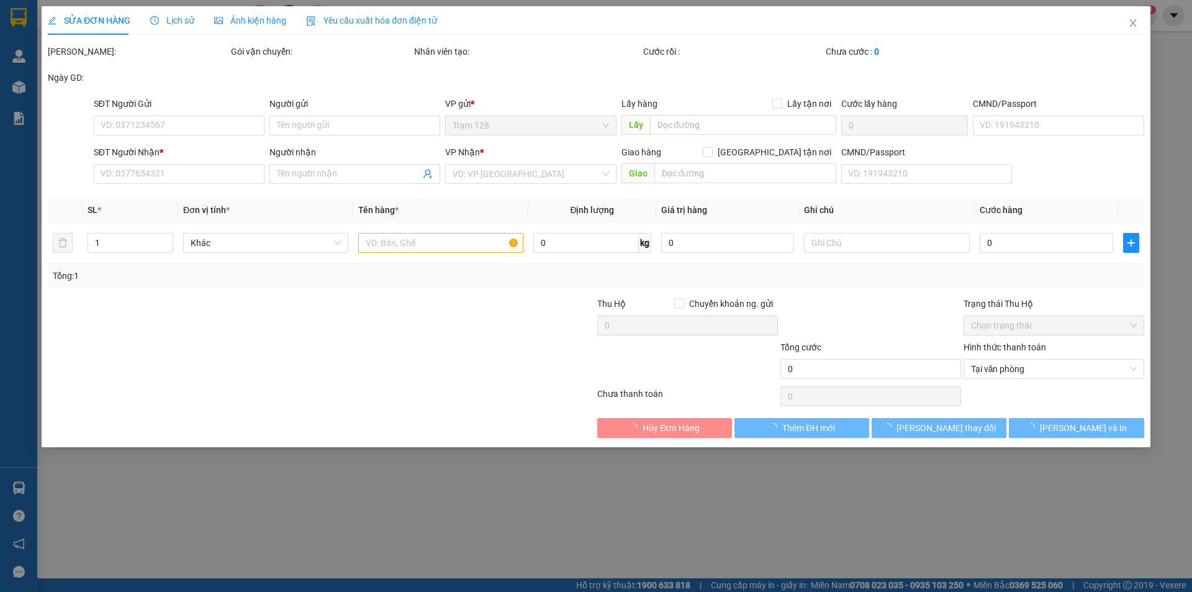
type input "07899959054"
type input "LONG"
type input "0973678921"
type input "dương"
type input "50.000"
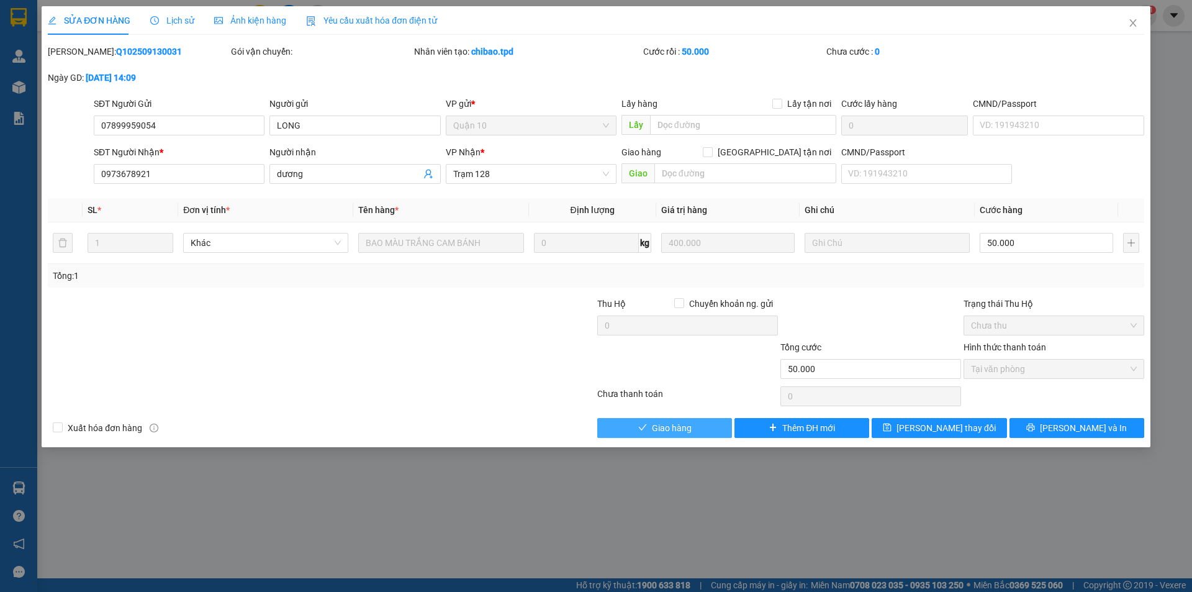
click at [659, 425] on span "Giao hàng" at bounding box center [672, 428] width 40 height 14
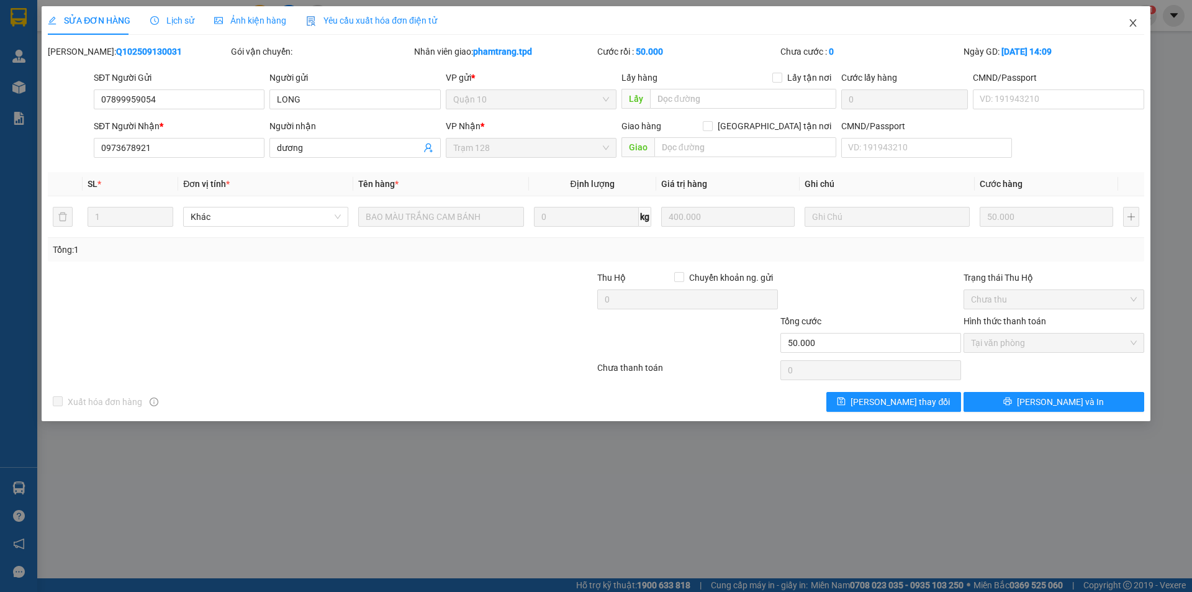
click at [1139, 18] on span "Close" at bounding box center [1133, 23] width 35 height 35
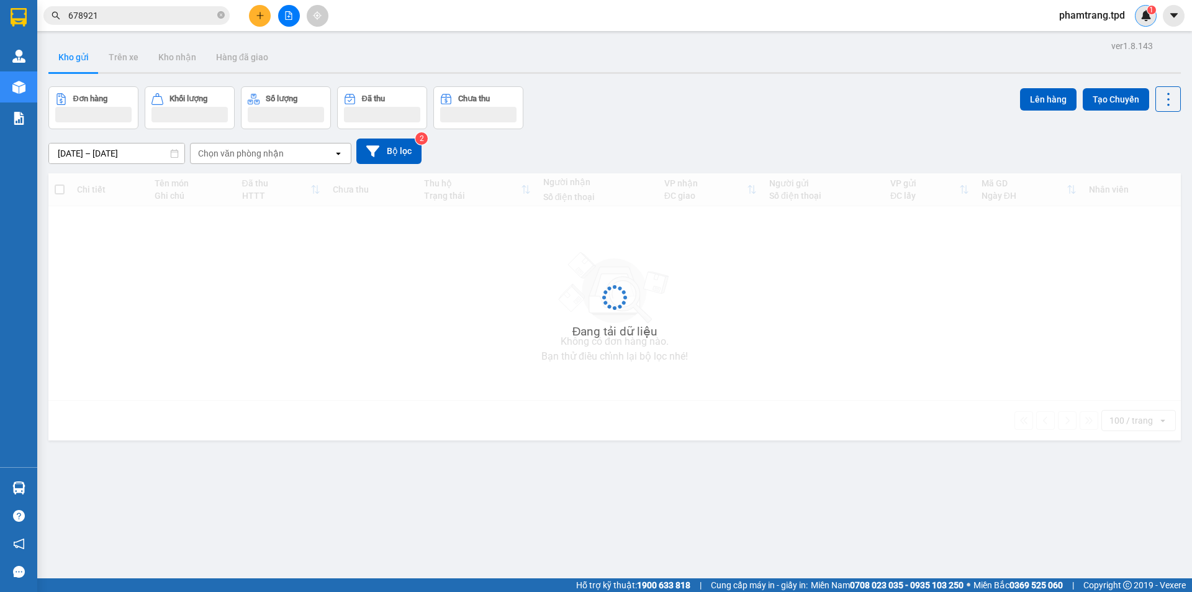
click at [1144, 15] on img at bounding box center [1145, 15] width 11 height 11
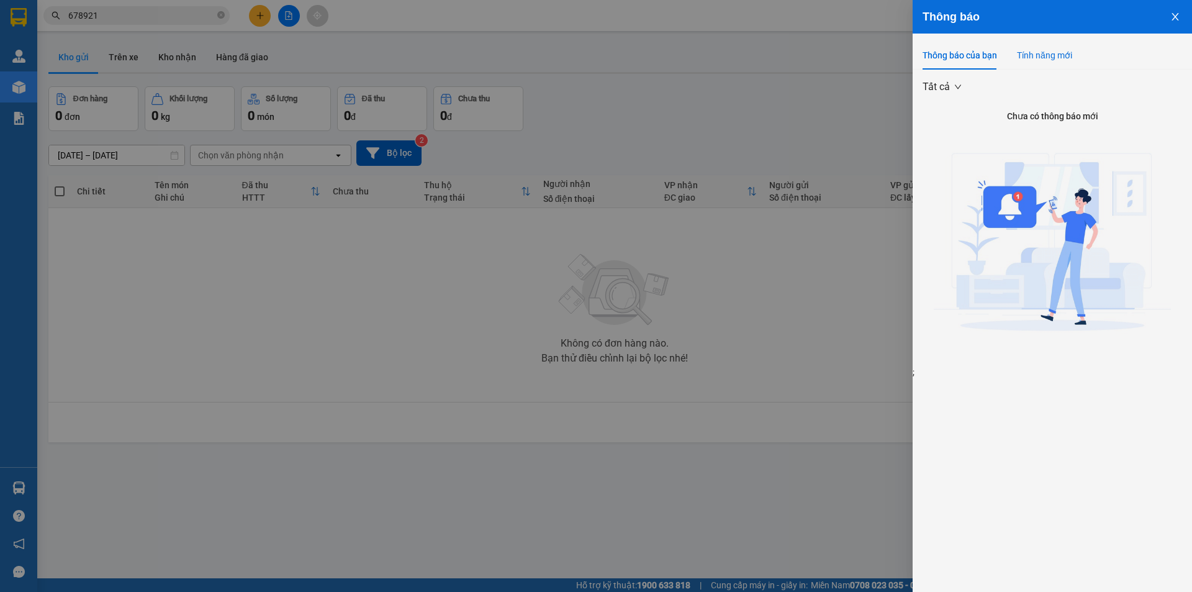
click at [1047, 60] on div "Tính năng mới" at bounding box center [1044, 55] width 55 height 14
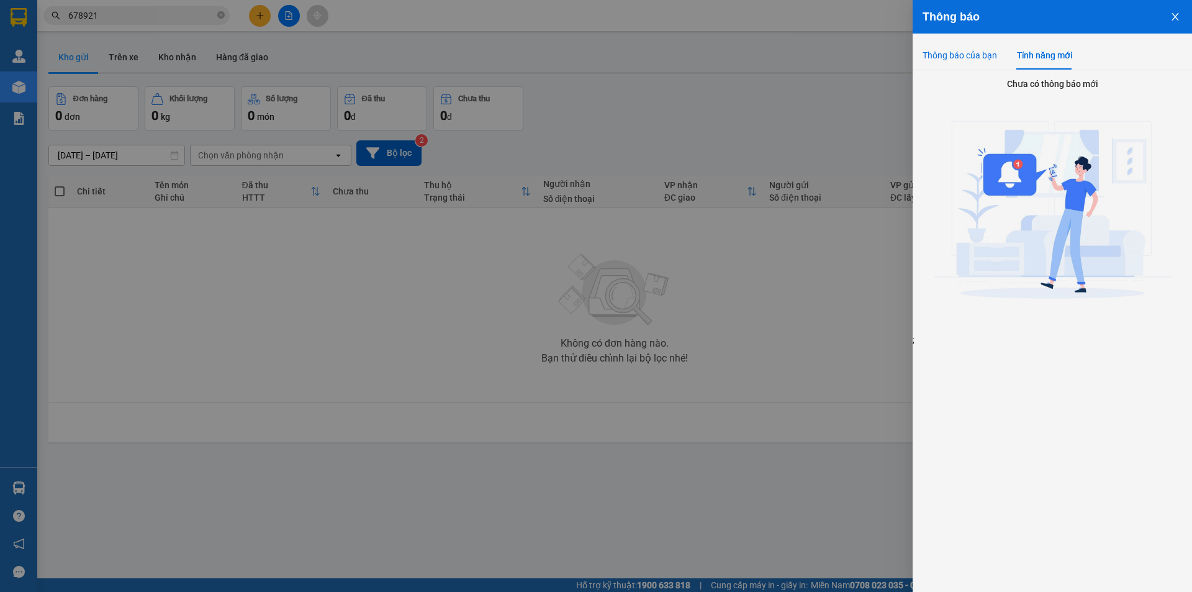
click at [975, 59] on div "Thông báo của bạn" at bounding box center [960, 55] width 74 height 14
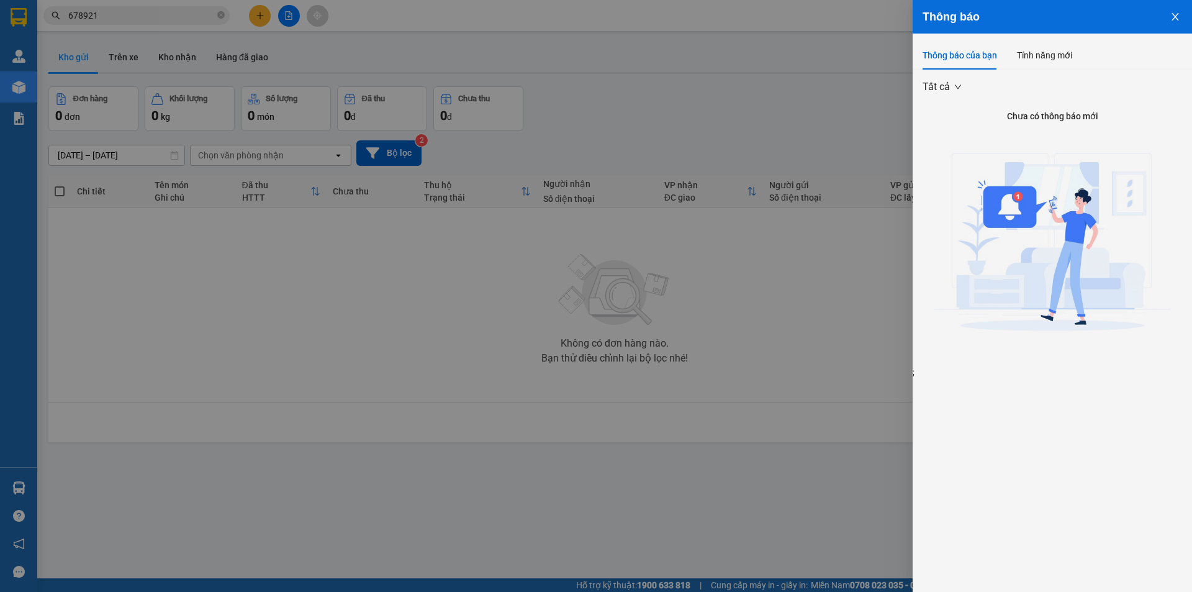
click at [1175, 24] on button "Close" at bounding box center [1175, 16] width 34 height 32
